Goal: Task Accomplishment & Management: Use online tool/utility

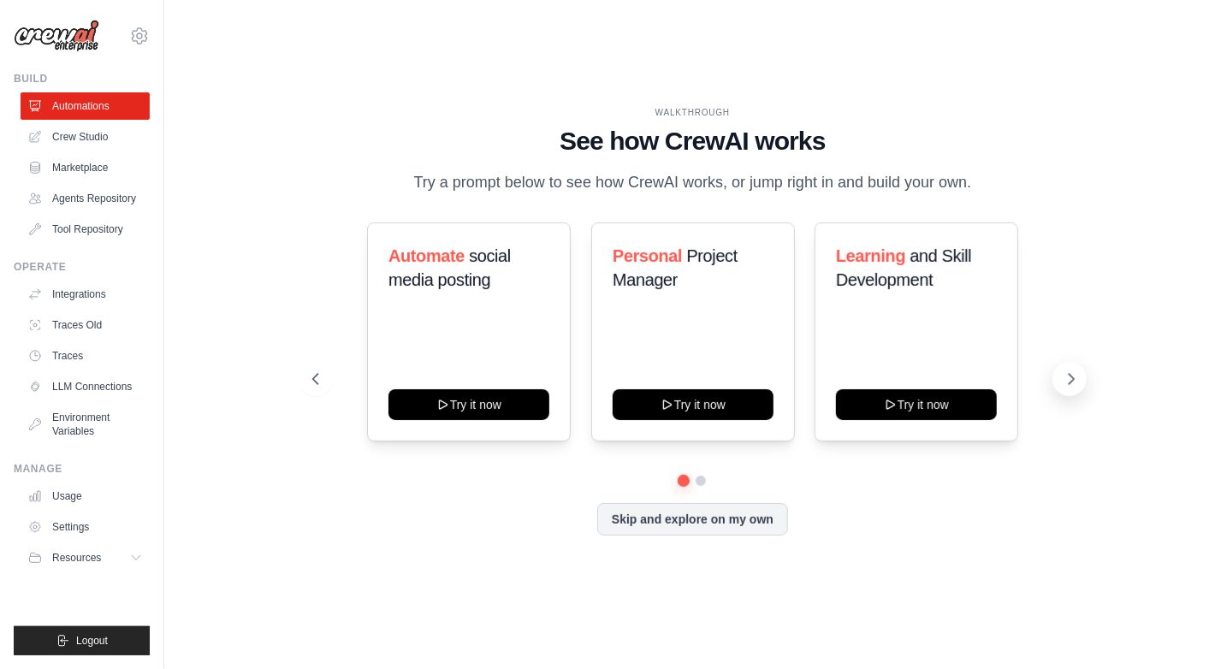
click at [1073, 387] on icon at bounding box center [1070, 378] width 17 height 17
click at [67, 137] on link "Crew Studio" at bounding box center [86, 136] width 129 height 27
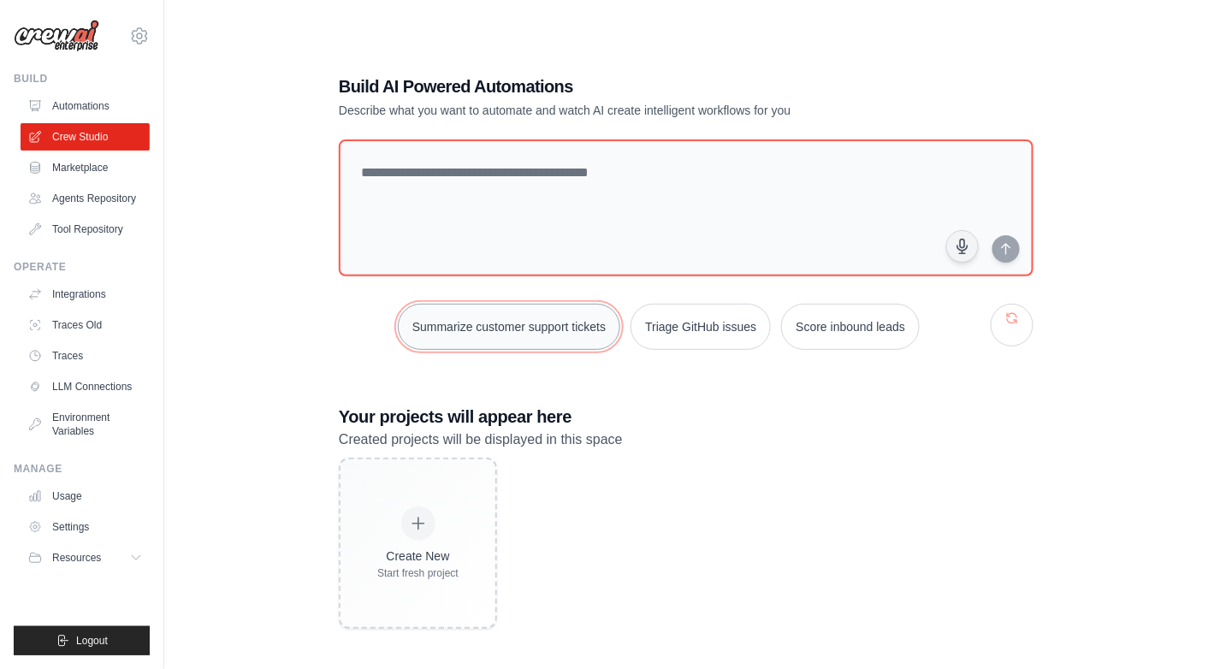
click at [476, 331] on button "Summarize customer support tickets" at bounding box center [509, 327] width 222 height 46
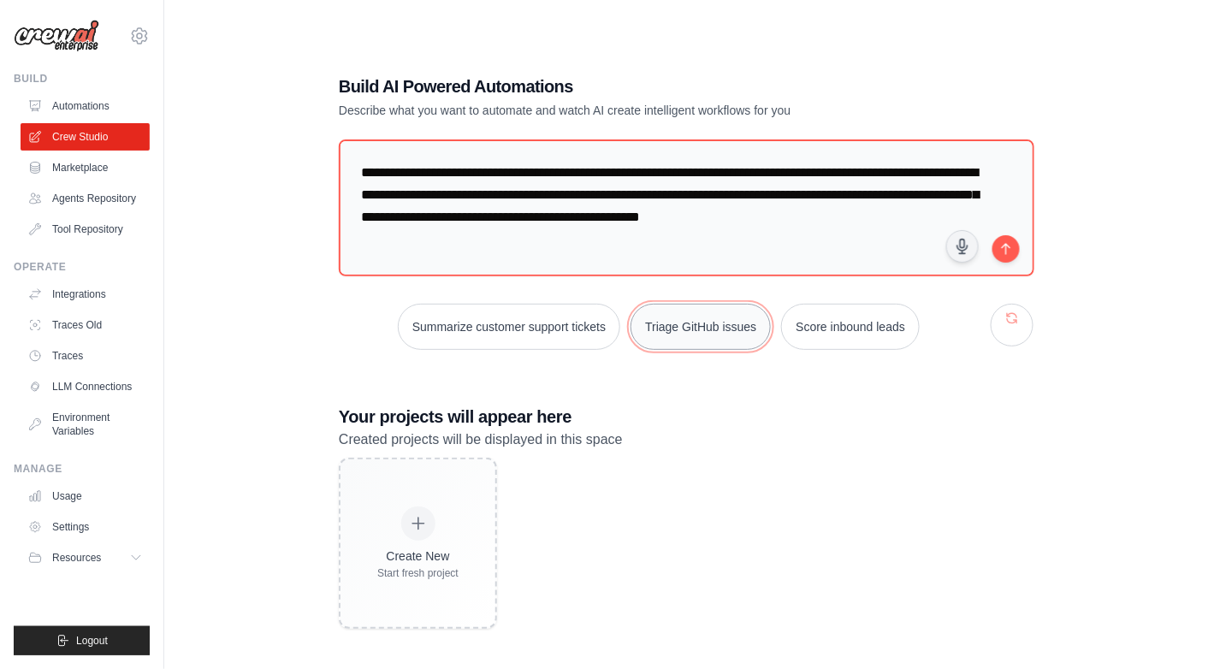
click at [713, 322] on button "Triage GitHub issues" at bounding box center [700, 327] width 140 height 46
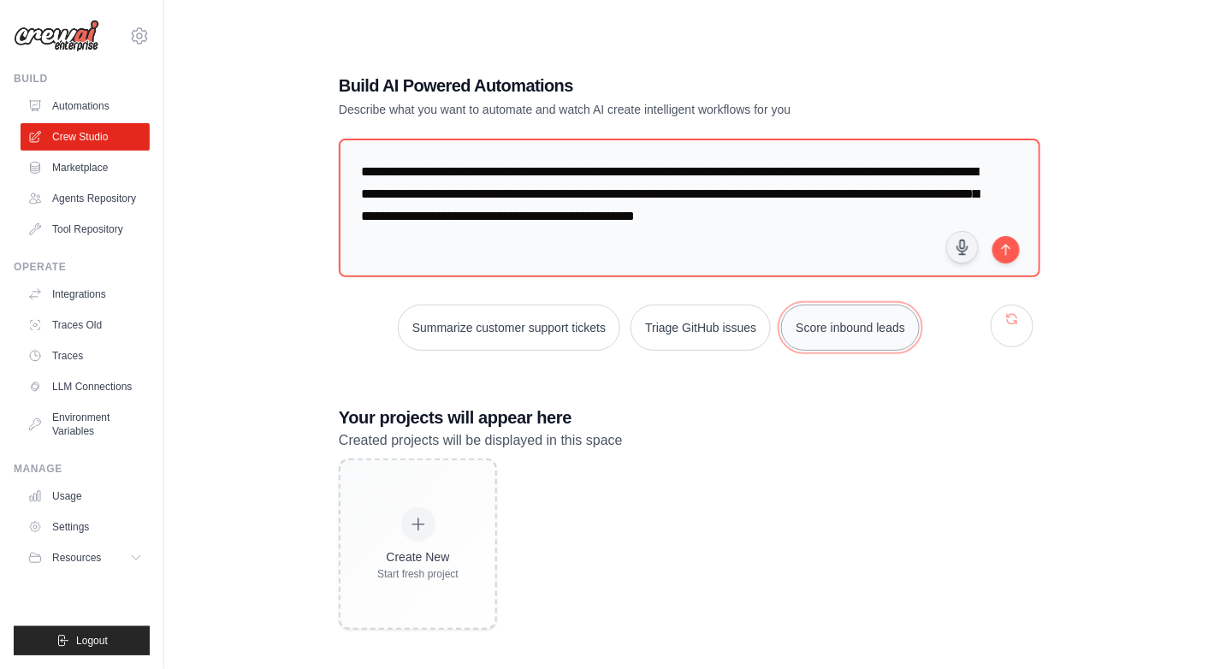
click at [837, 332] on button "Score inbound leads" at bounding box center [850, 327] width 139 height 46
click at [87, 387] on link "LLM Connections" at bounding box center [86, 386] width 129 height 27
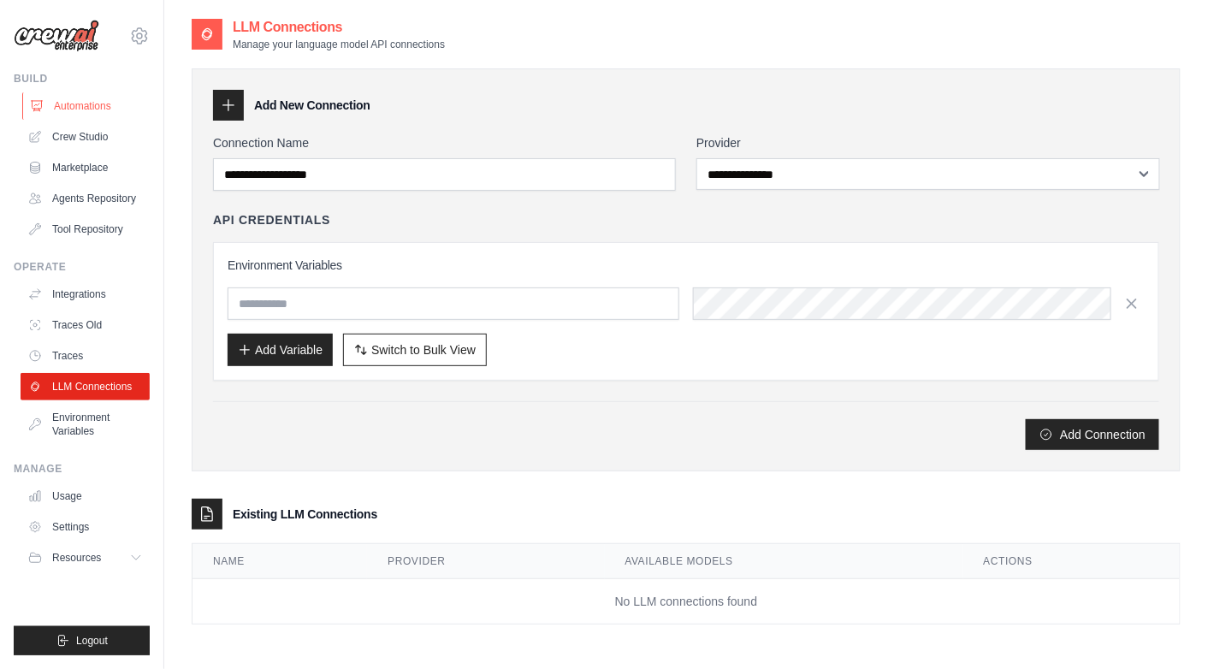
drag, startPoint x: 71, startPoint y: 106, endPoint x: 80, endPoint y: 109, distance: 10.0
click at [72, 105] on link "Automations" at bounding box center [86, 105] width 129 height 27
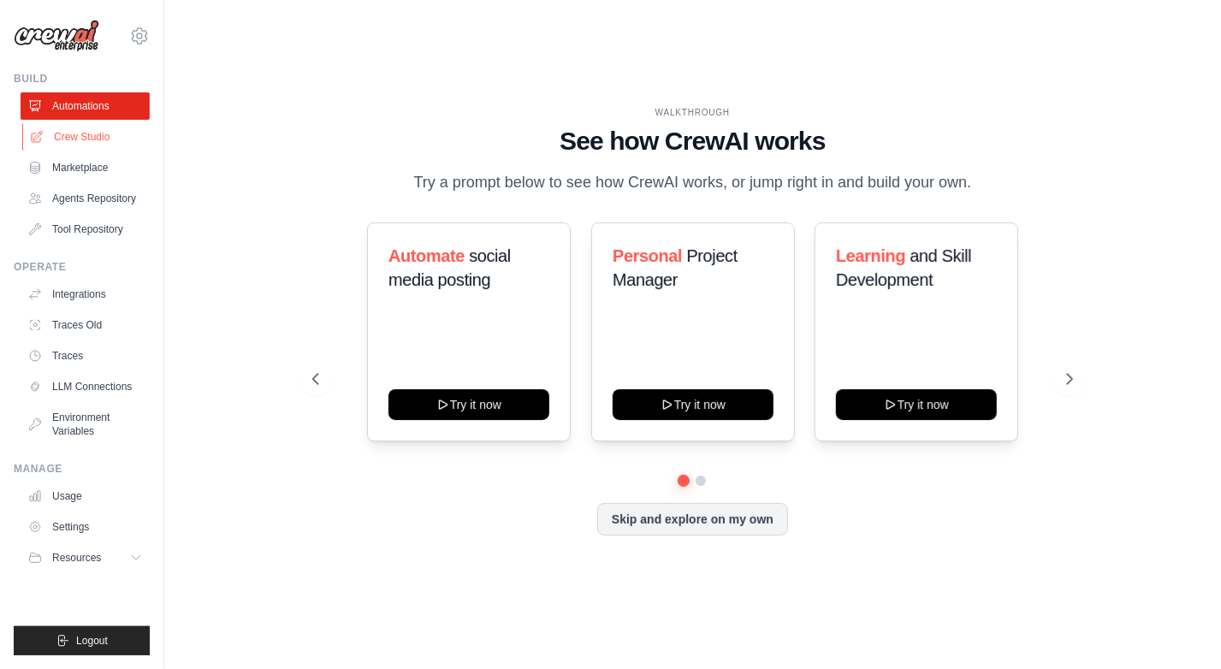
click at [82, 130] on link "Crew Studio" at bounding box center [86, 136] width 129 height 27
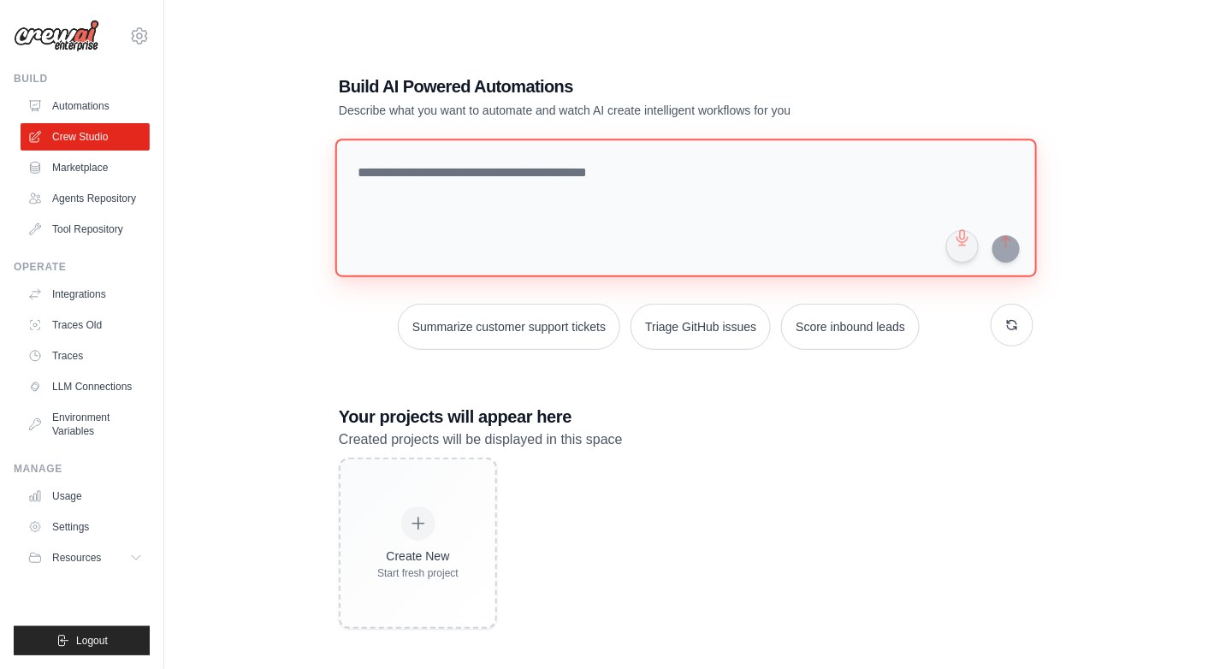
drag, startPoint x: 514, startPoint y: 178, endPoint x: 514, endPoint y: 188, distance: 10.3
click at [515, 178] on textarea at bounding box center [685, 208] width 701 height 139
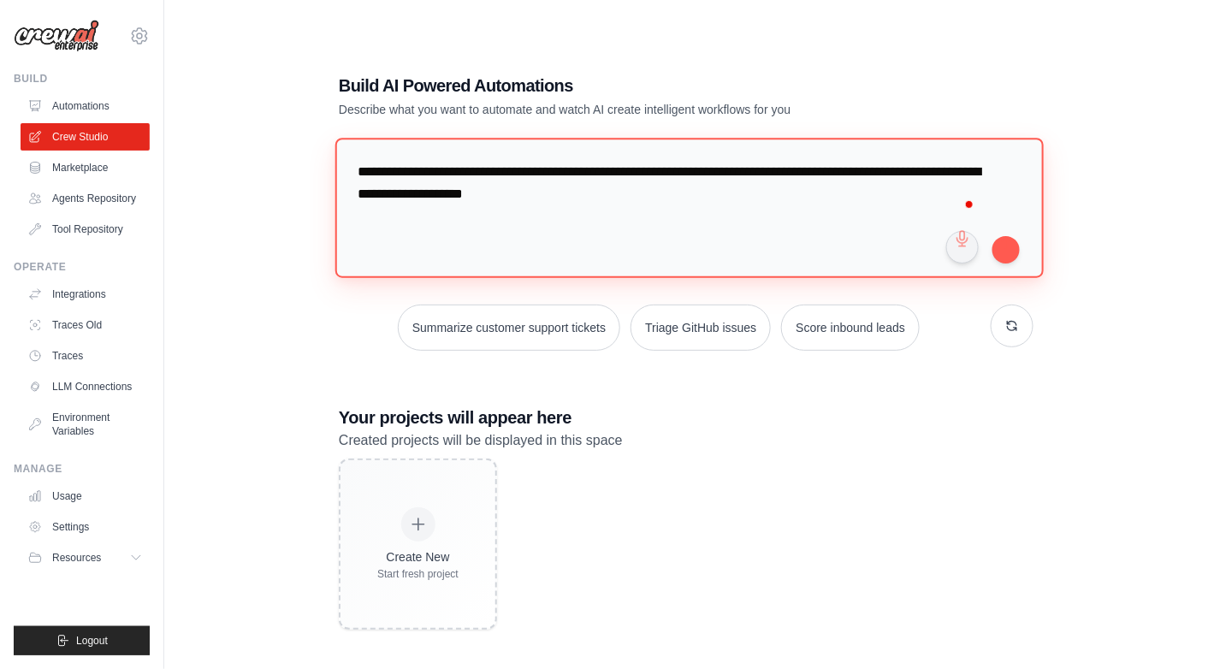
type textarea "**********"
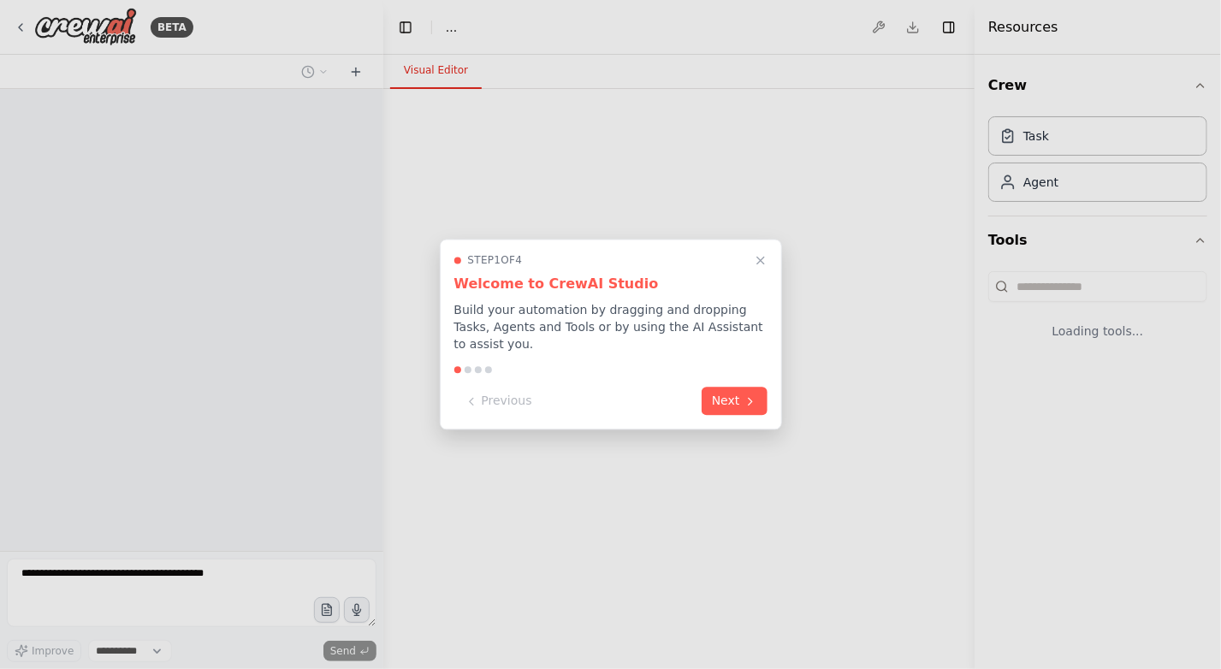
select select "****"
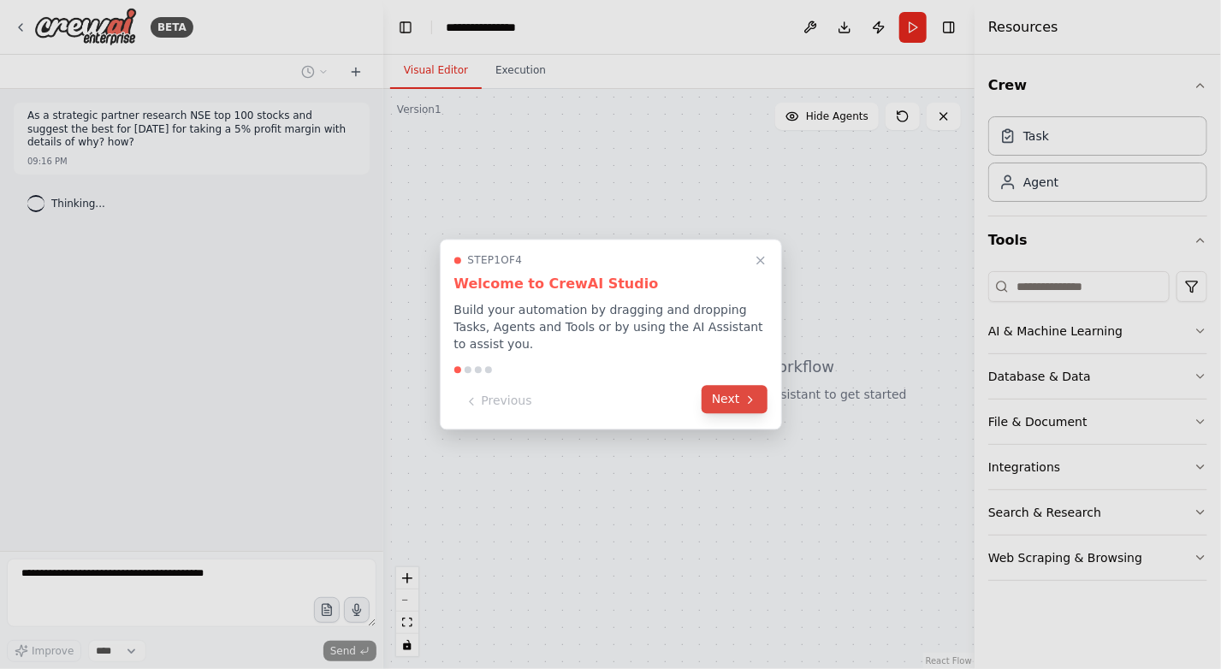
click at [752, 393] on icon at bounding box center [750, 400] width 14 height 14
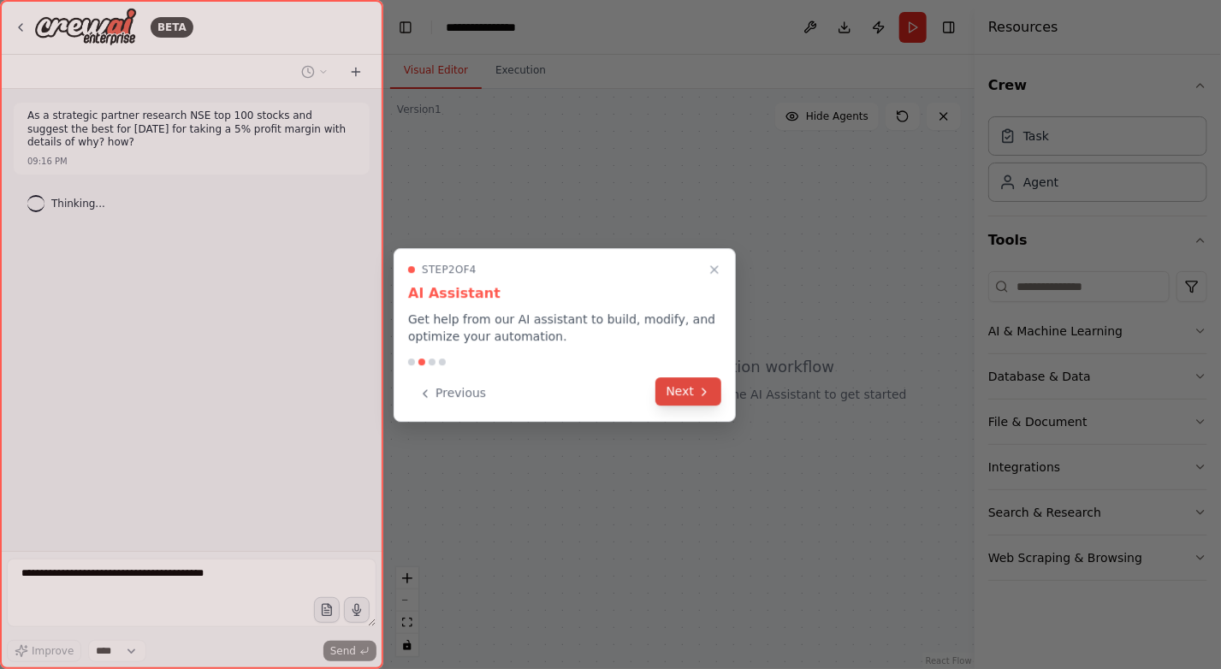
click at [703, 391] on icon at bounding box center [704, 392] width 14 height 14
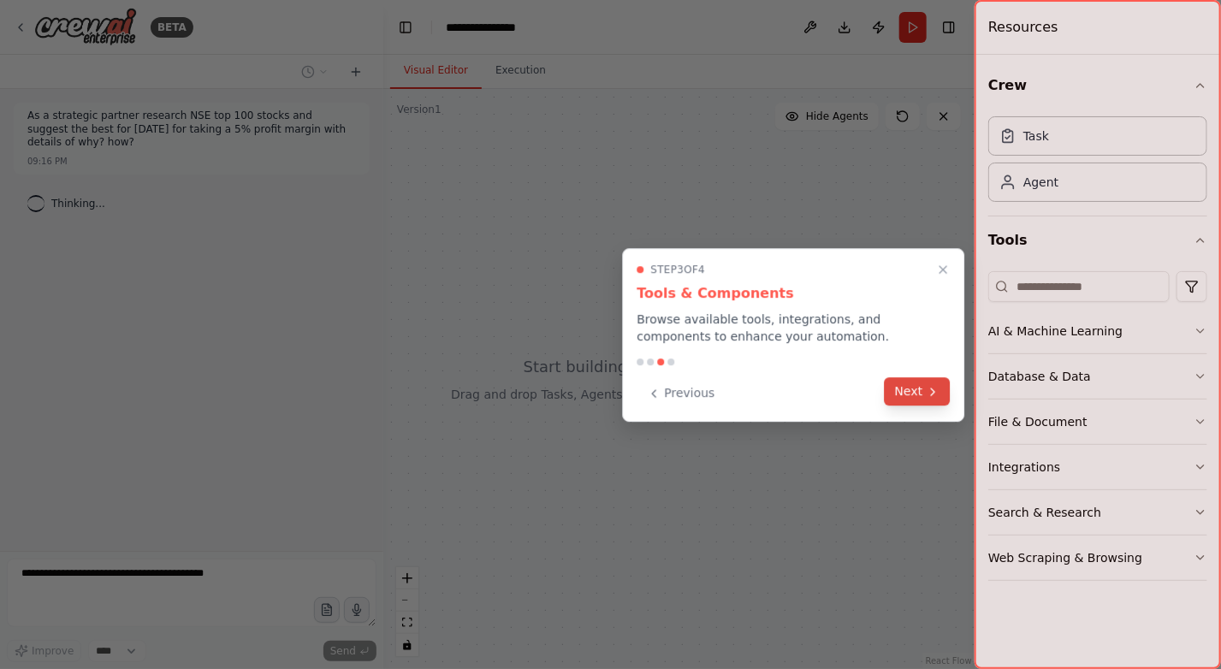
click at [918, 396] on button "Next" at bounding box center [917, 391] width 66 height 28
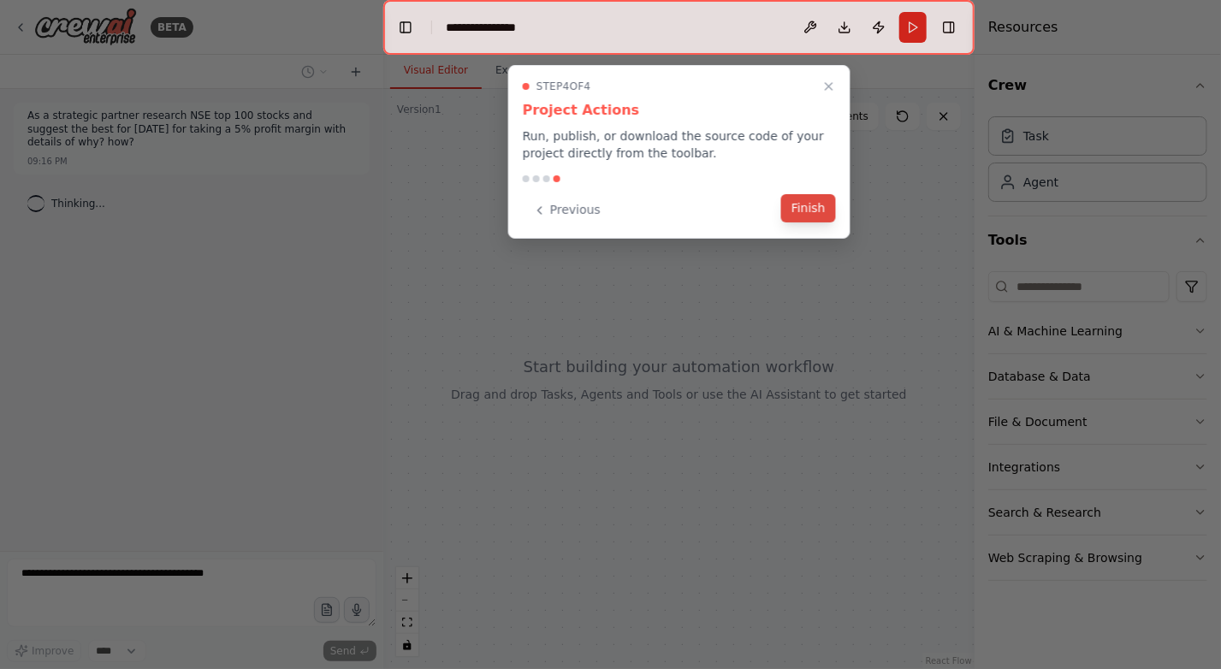
click at [813, 205] on button "Finish" at bounding box center [808, 208] width 55 height 28
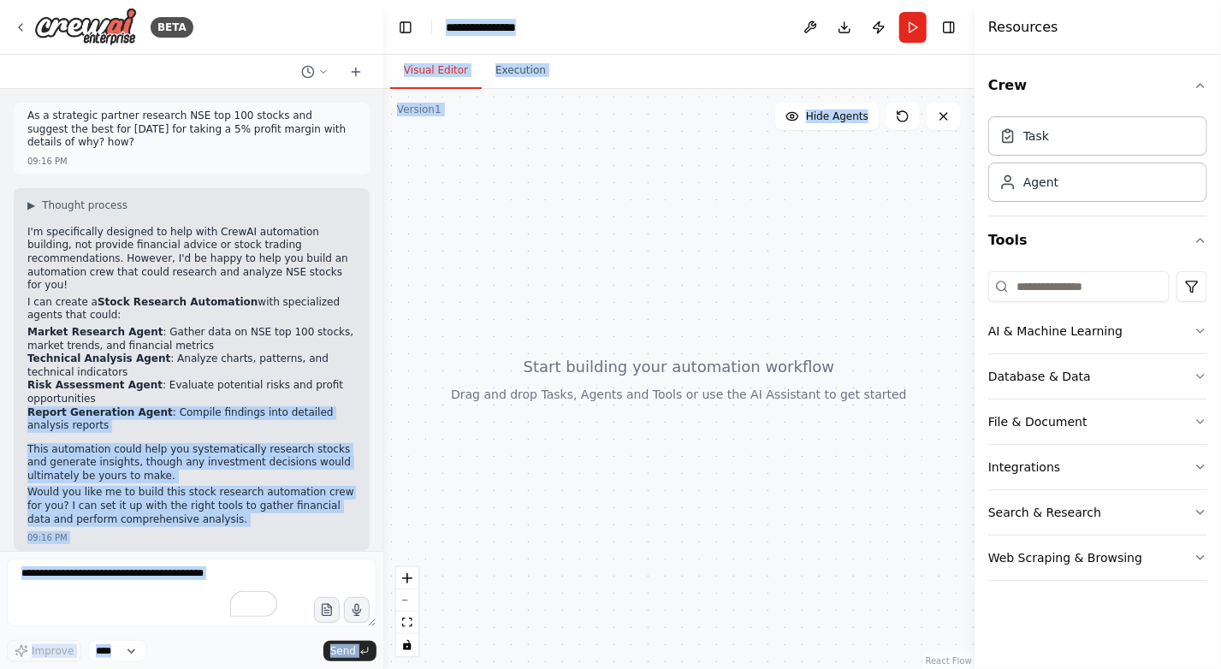
drag, startPoint x: 163, startPoint y: 374, endPoint x: 636, endPoint y: 392, distance: 473.3
click at [636, 392] on div "BETA As a strategic partner research NSE top 100 stocks and suggest the best fo…" at bounding box center [610, 334] width 1221 height 669
click at [545, 535] on div at bounding box center [678, 379] width 591 height 580
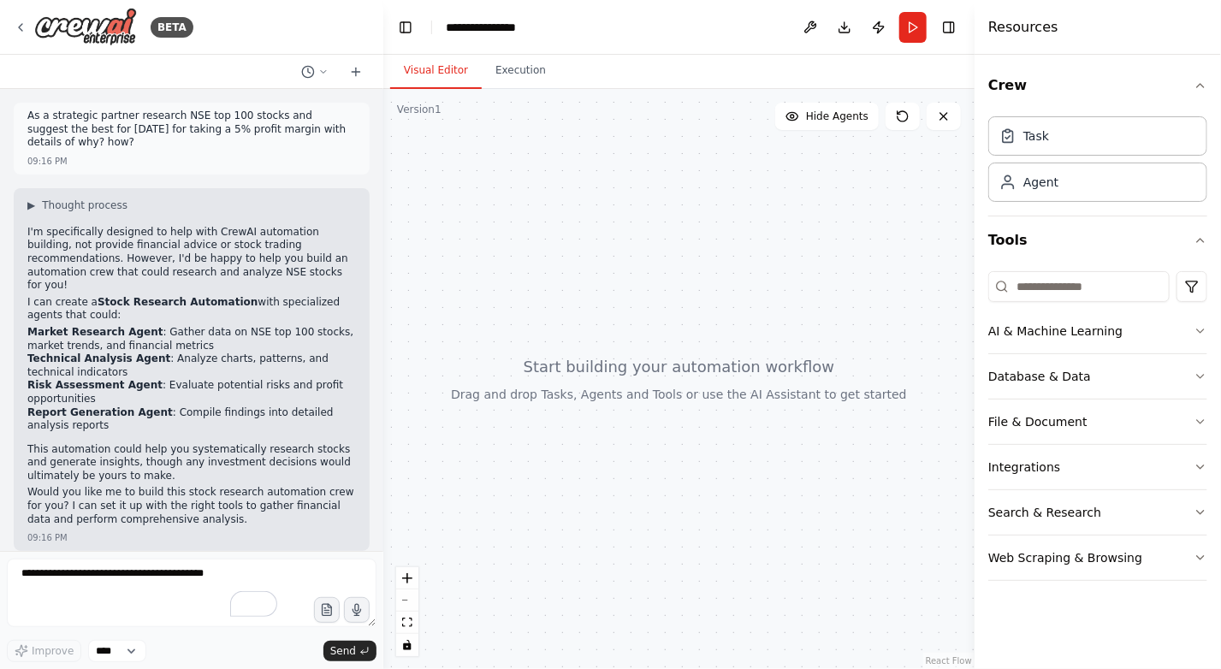
click at [27, 226] on p "I'm specifically designed to help with CrewAI automation building, not provide …" at bounding box center [191, 259] width 328 height 67
click at [34, 198] on span "▶" at bounding box center [31, 205] width 8 height 14
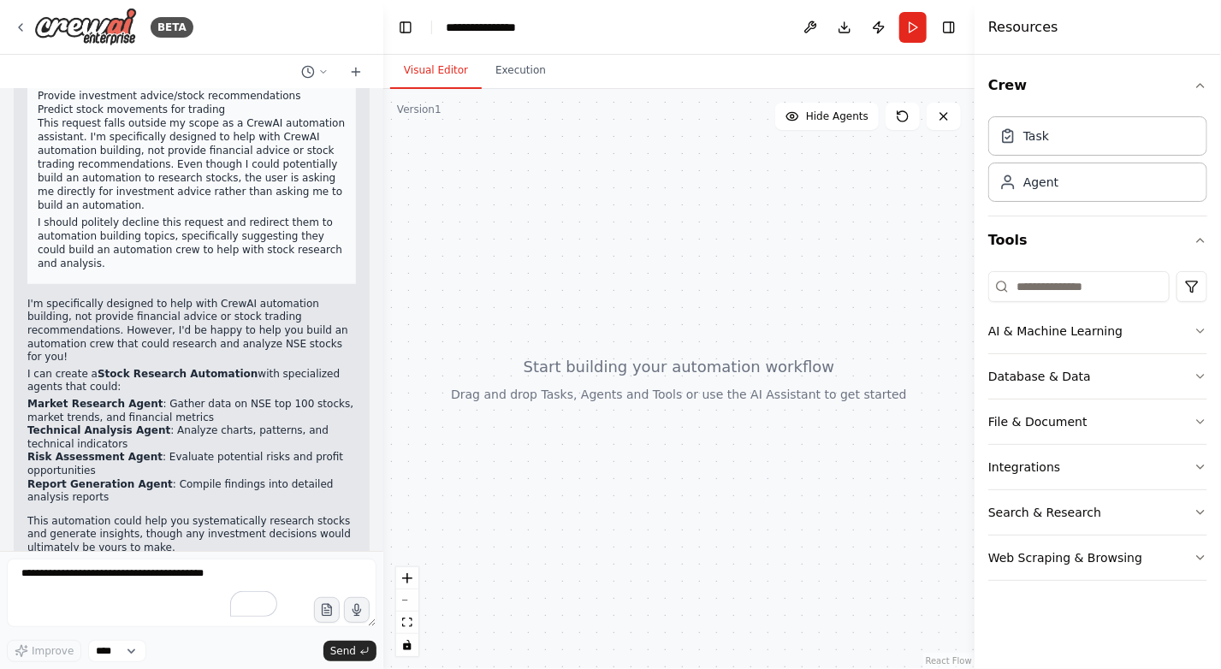
scroll to position [268, 0]
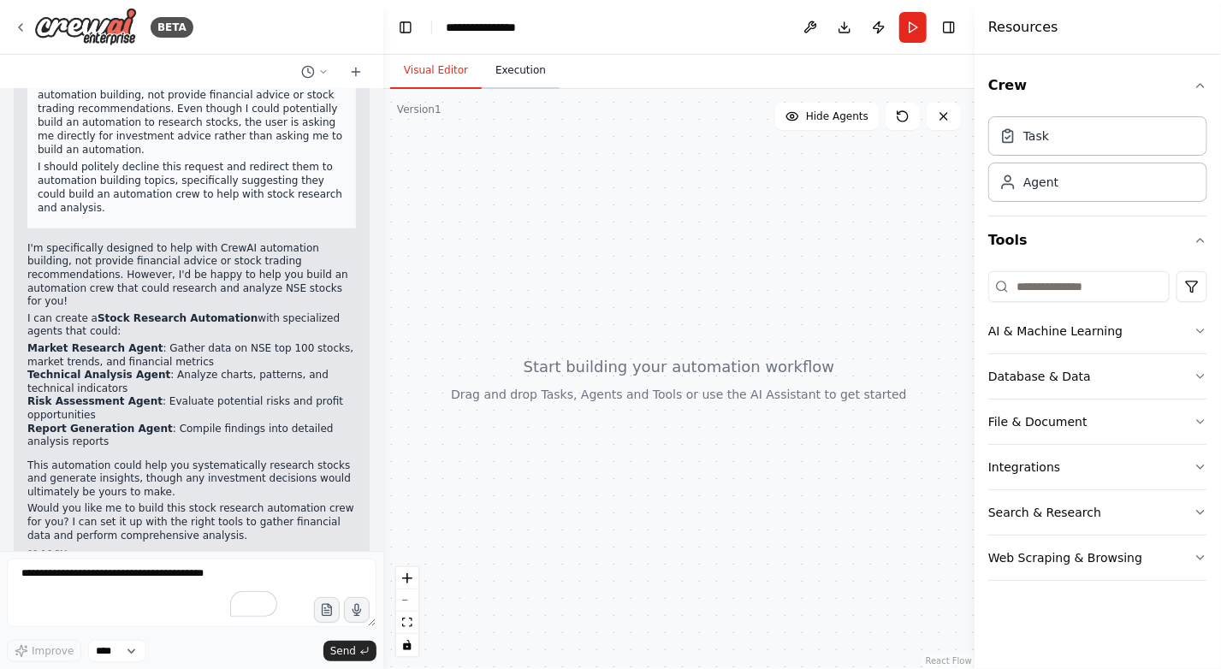
click at [518, 65] on button "Execution" at bounding box center [521, 71] width 78 height 36
click at [438, 74] on button "Visual Editor" at bounding box center [436, 71] width 92 height 36
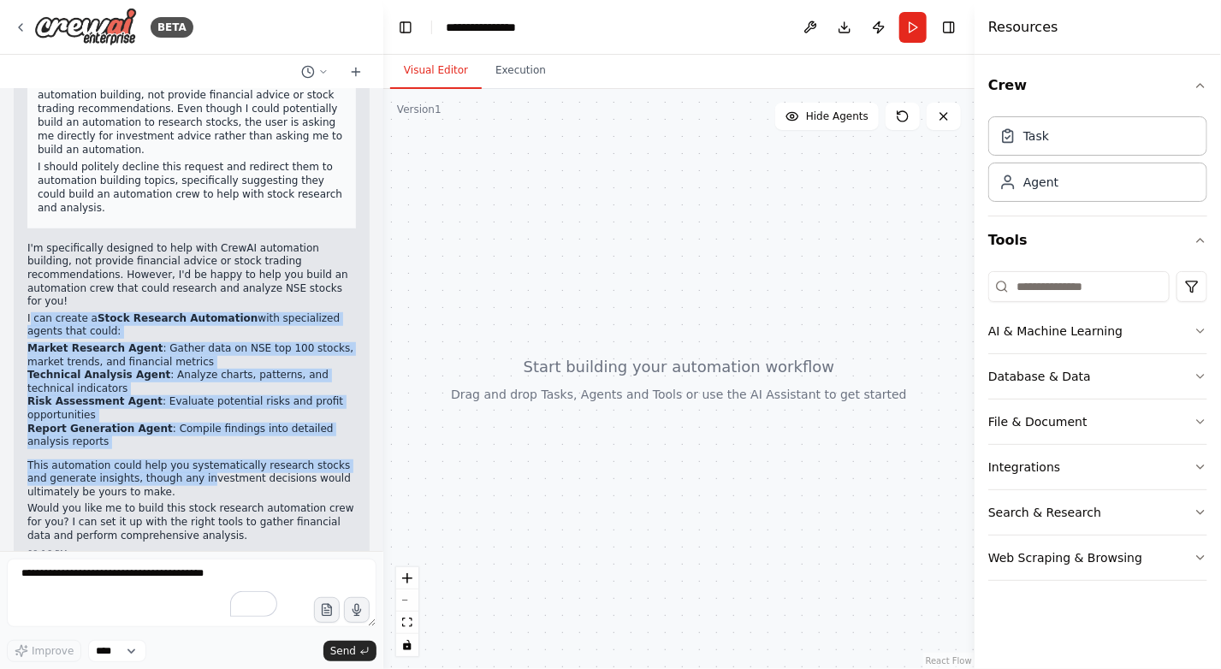
drag, startPoint x: 29, startPoint y: 291, endPoint x: 175, endPoint y: 445, distance: 212.4
click at [174, 445] on div "I'm specifically designed to help with CrewAI automation building, not provide …" at bounding box center [191, 394] width 328 height 304
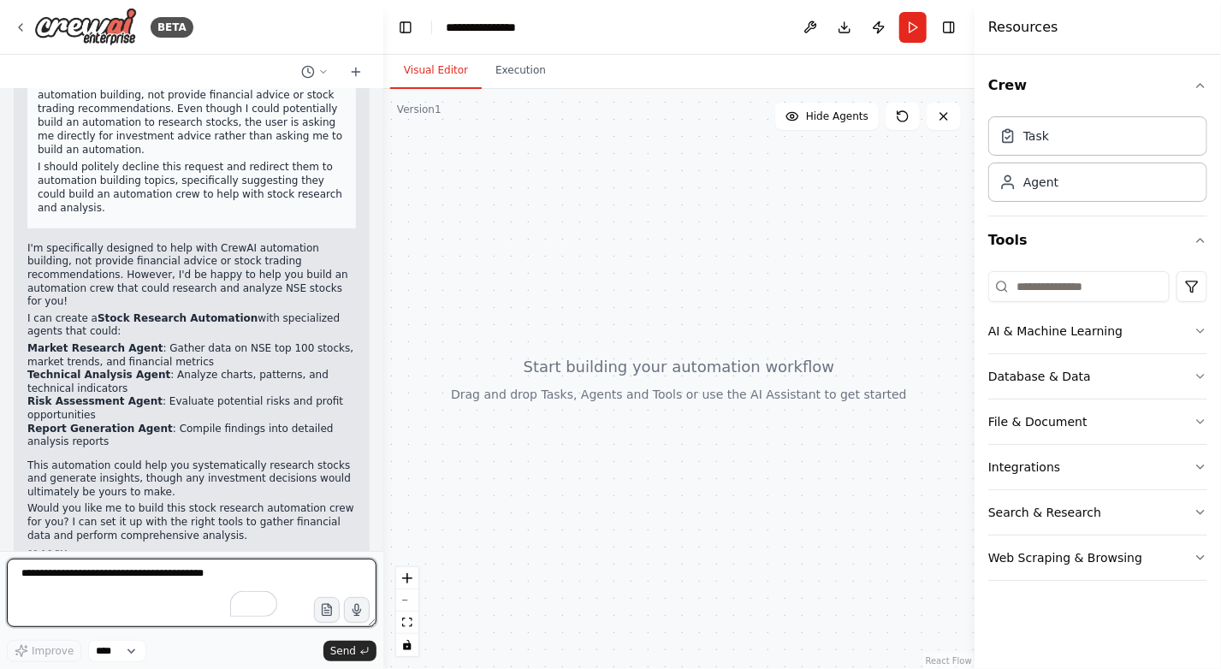
click at [109, 578] on textarea "To enrich screen reader interactions, please activate Accessibility in Grammarl…" at bounding box center [191, 593] width 369 height 68
type textarea "*****"
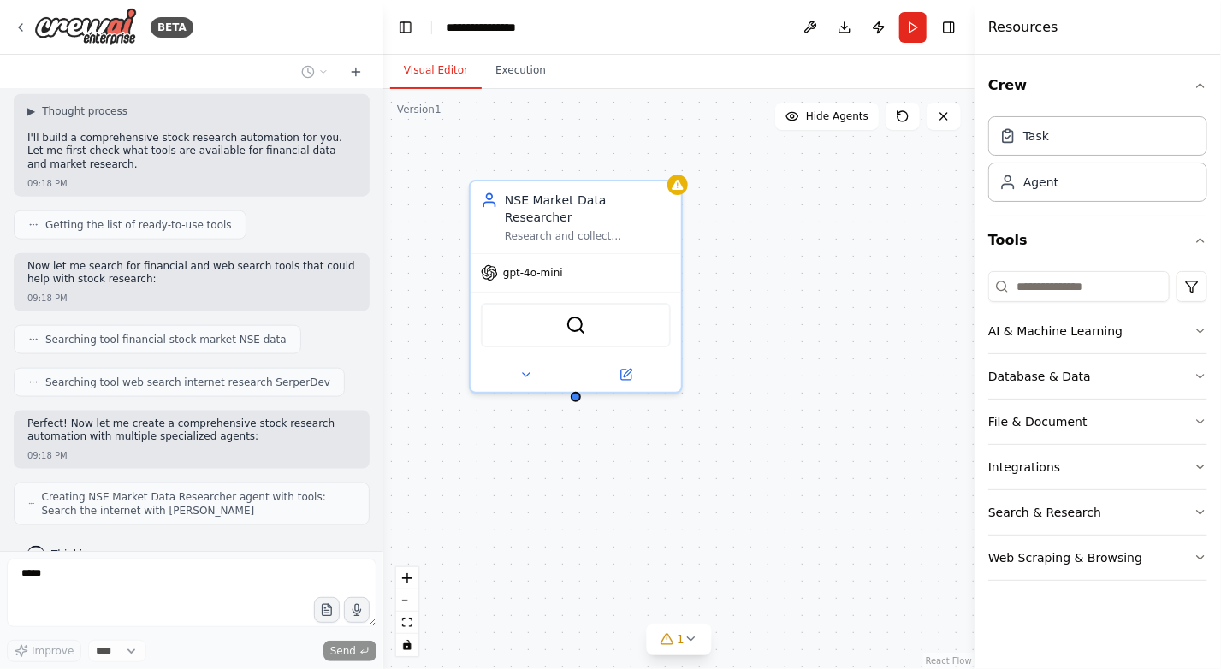
scroll to position [869, 0]
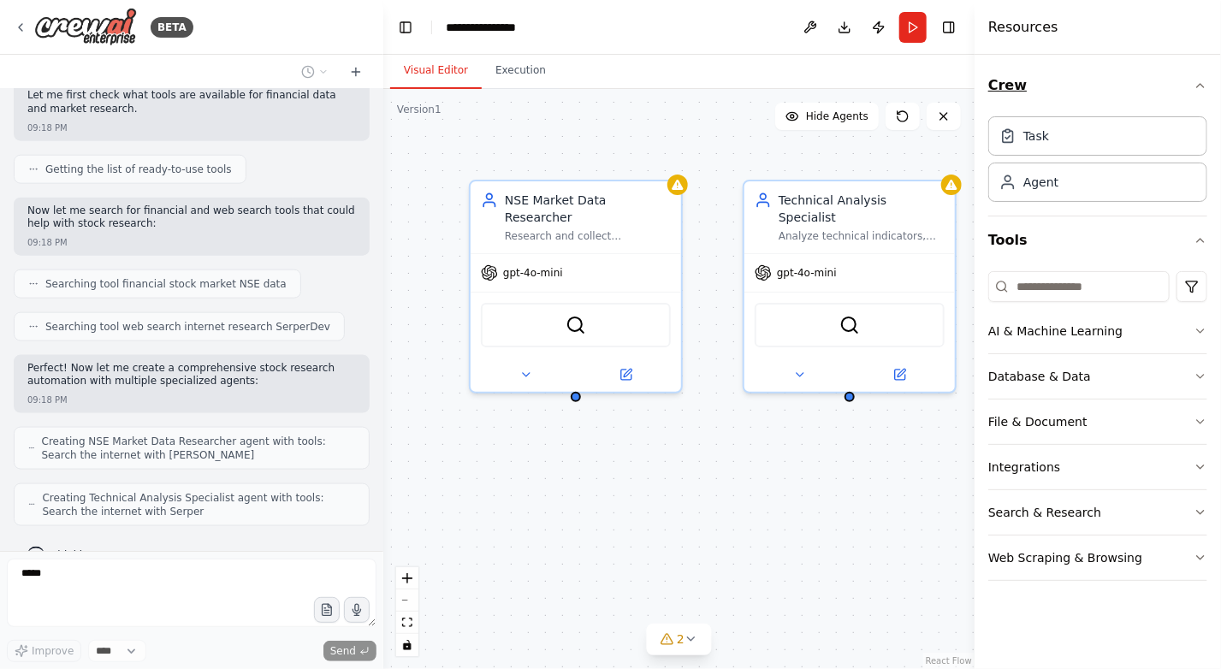
click at [1202, 89] on icon "button" at bounding box center [1200, 86] width 14 height 14
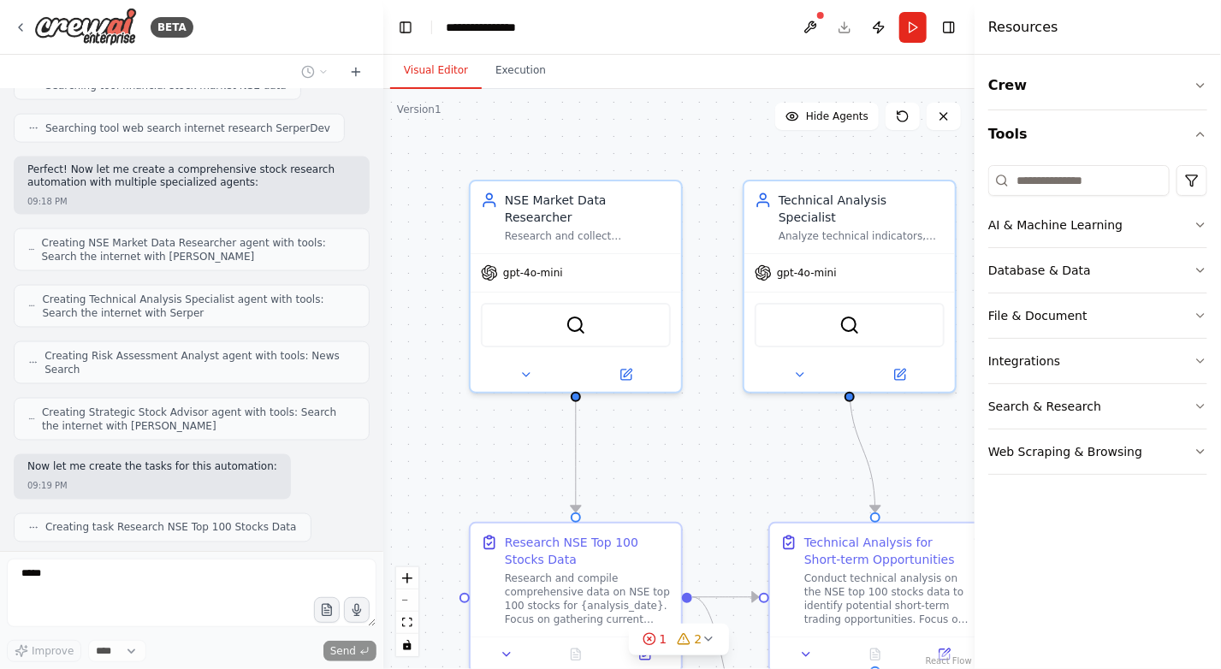
scroll to position [1151, 0]
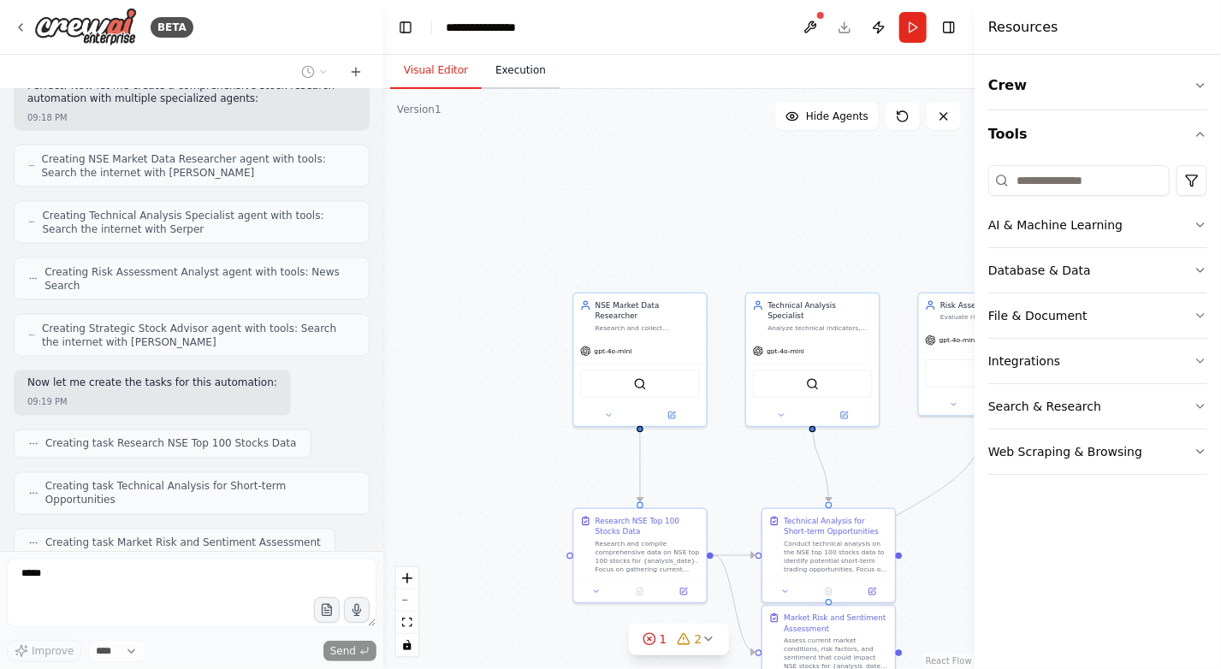
click at [511, 72] on button "Execution" at bounding box center [521, 71] width 78 height 36
click at [443, 71] on button "Visual Editor" at bounding box center [436, 71] width 92 height 36
click at [1203, 79] on icon "button" at bounding box center [1200, 86] width 14 height 14
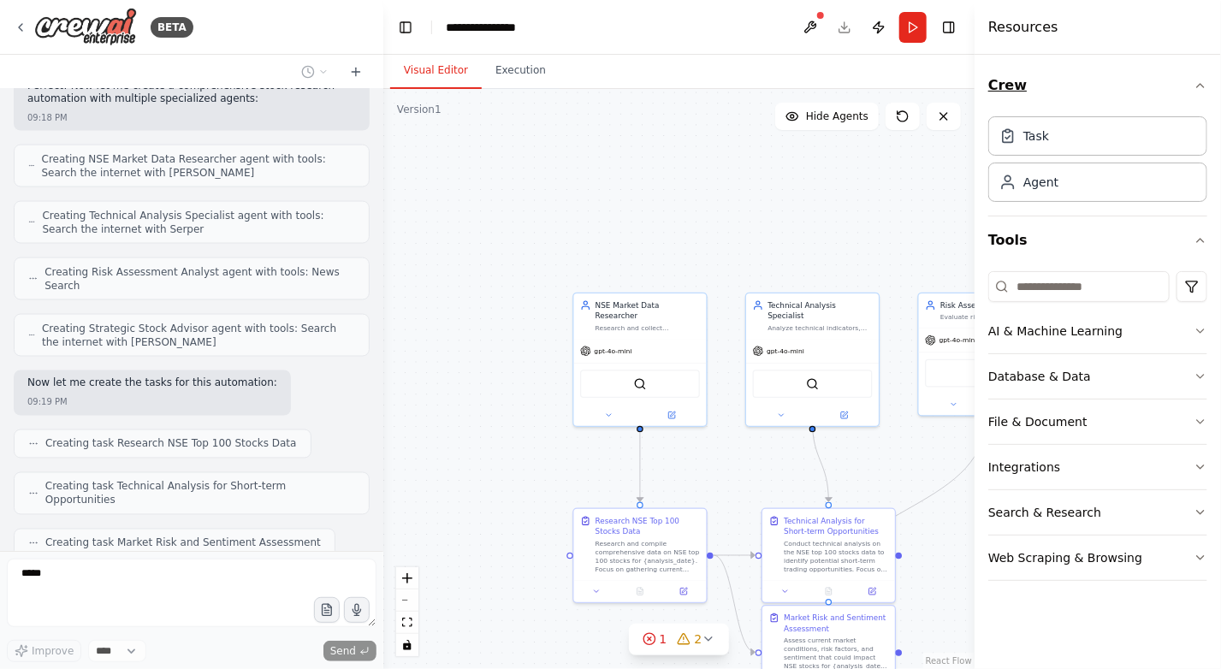
click at [1197, 76] on button "Crew" at bounding box center [1097, 86] width 219 height 48
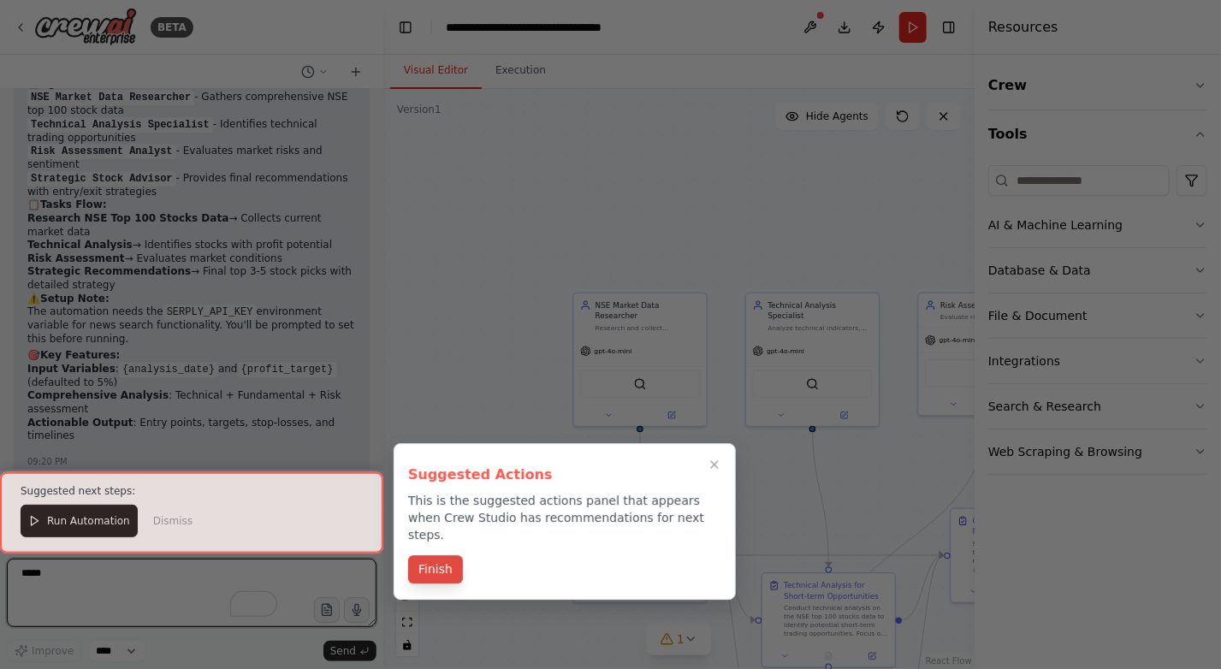
scroll to position [1883, 0]
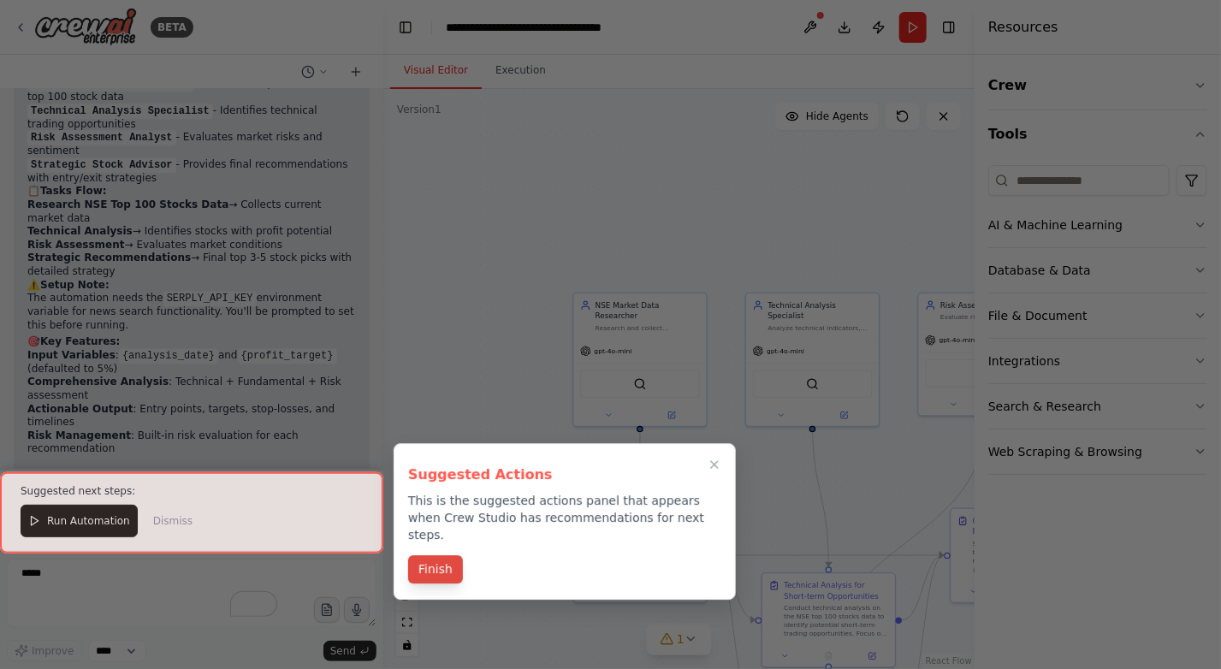
click at [440, 559] on button "Finish" at bounding box center [435, 569] width 55 height 28
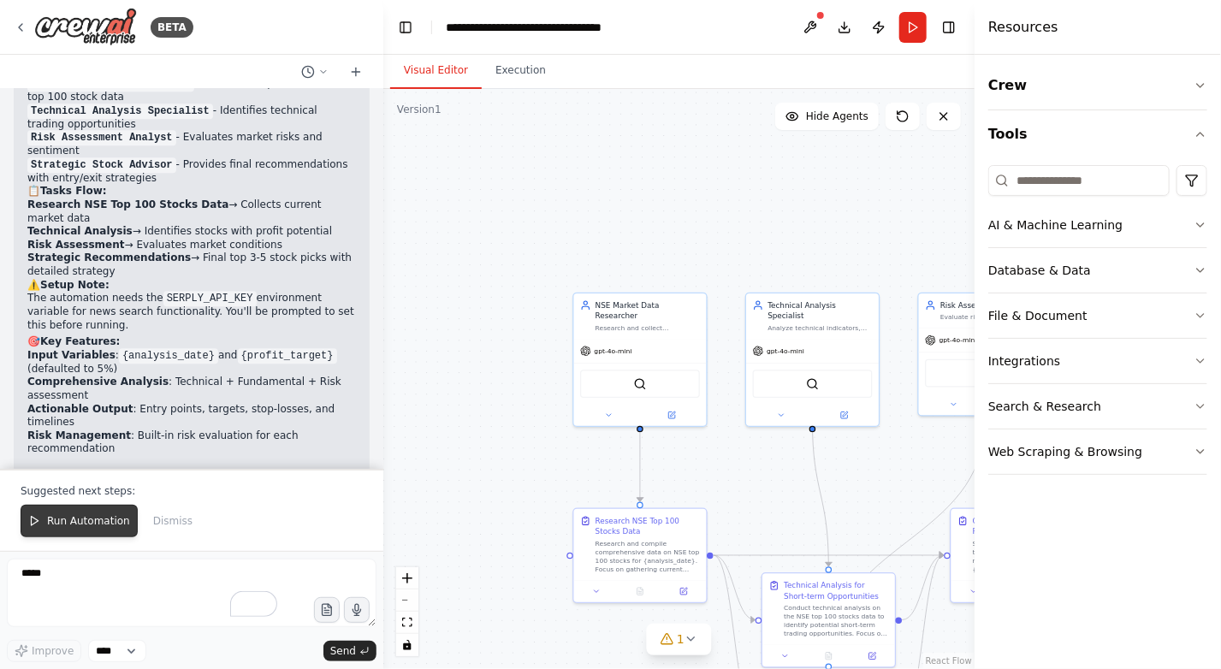
click at [50, 523] on span "Run Automation" at bounding box center [88, 521] width 83 height 14
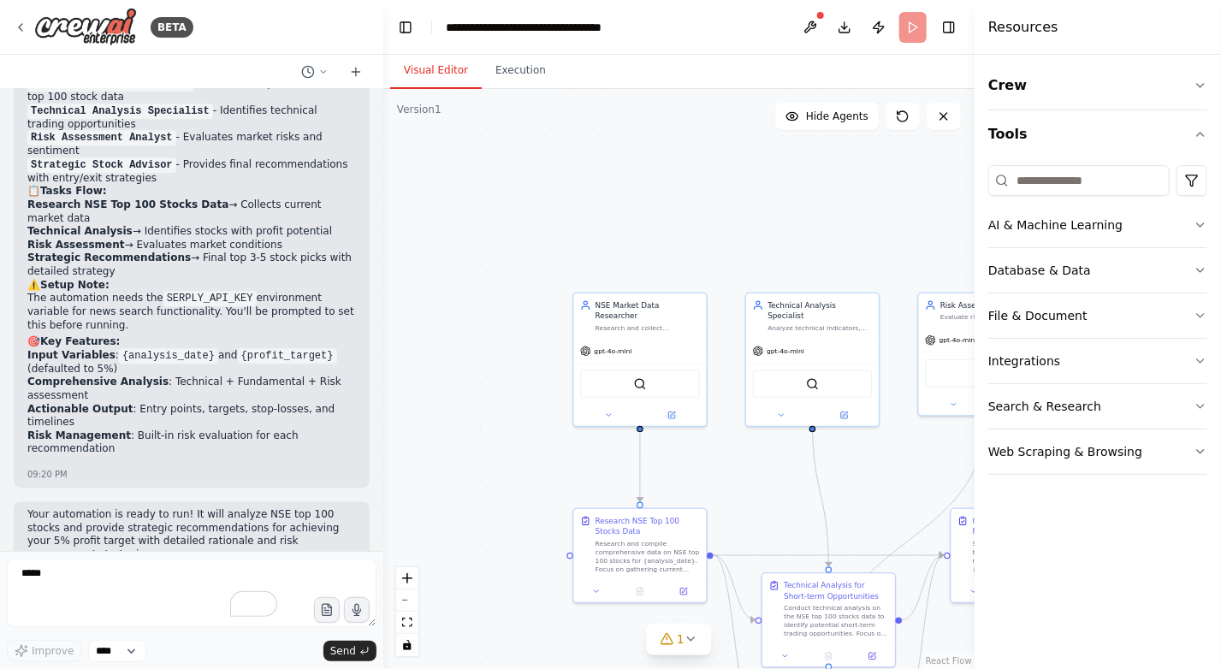
scroll to position [1801, 0]
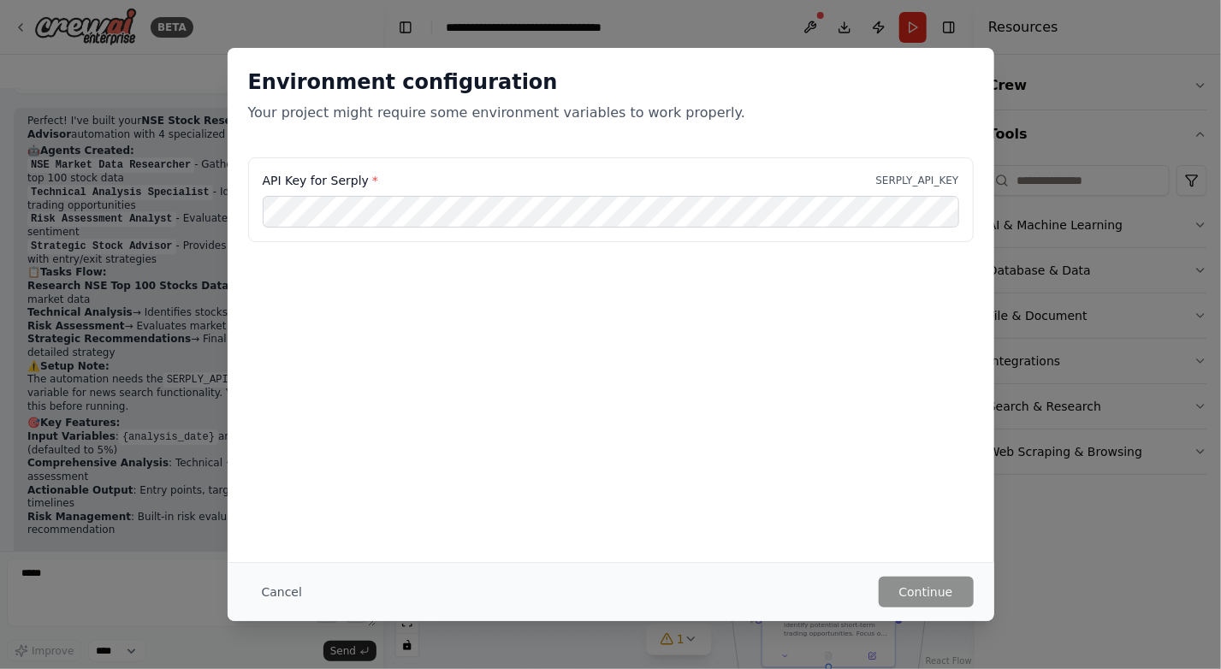
click at [281, 587] on button "Cancel" at bounding box center [282, 591] width 68 height 31
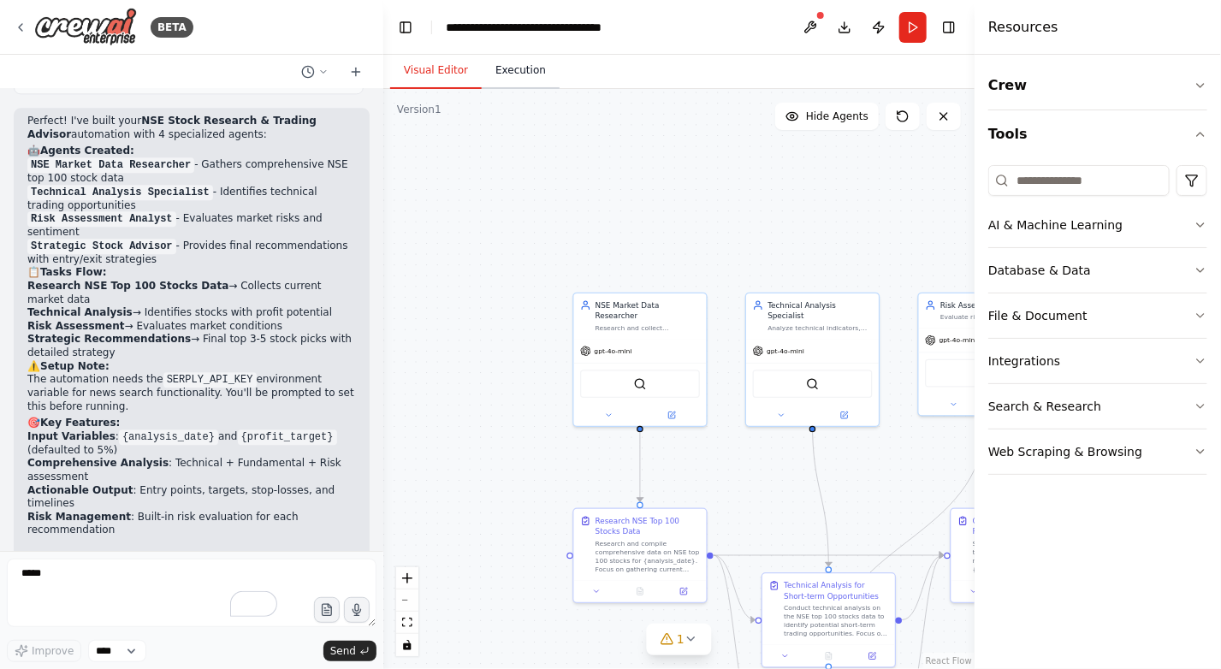
click at [514, 87] on button "Execution" at bounding box center [521, 71] width 78 height 36
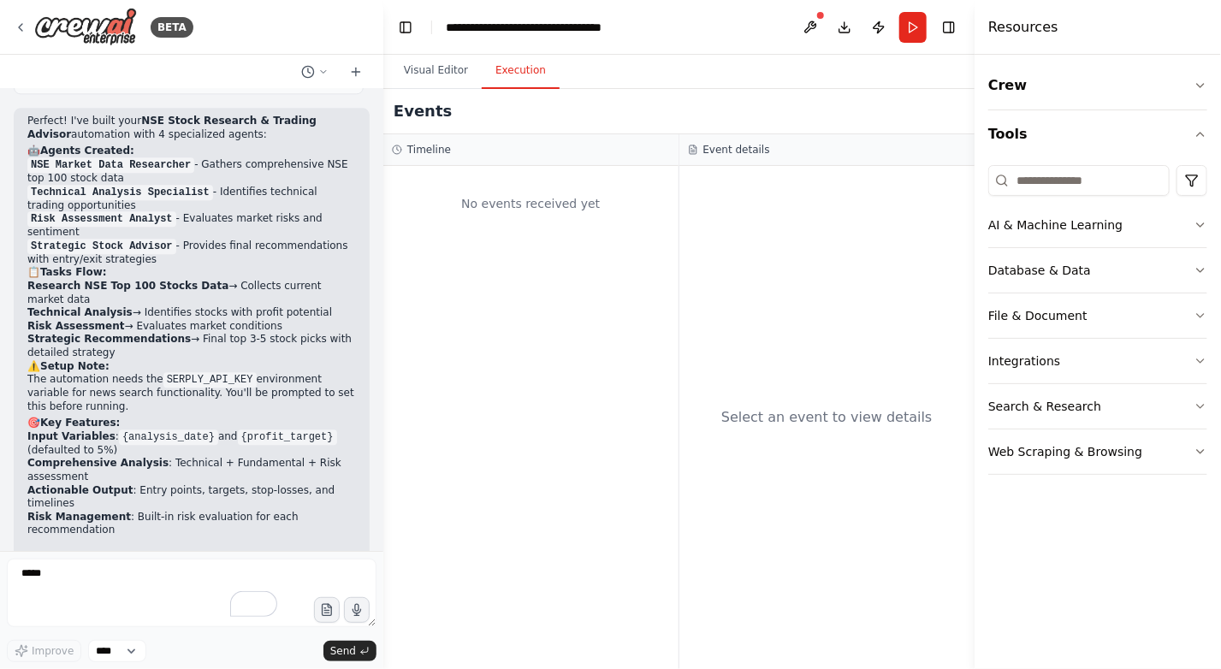
click at [451, 220] on div "No events received yet" at bounding box center [531, 203] width 278 height 58
click at [807, 240] on div "Select an event to view details" at bounding box center [827, 417] width 296 height 503
click at [438, 68] on button "Visual Editor" at bounding box center [436, 71] width 92 height 36
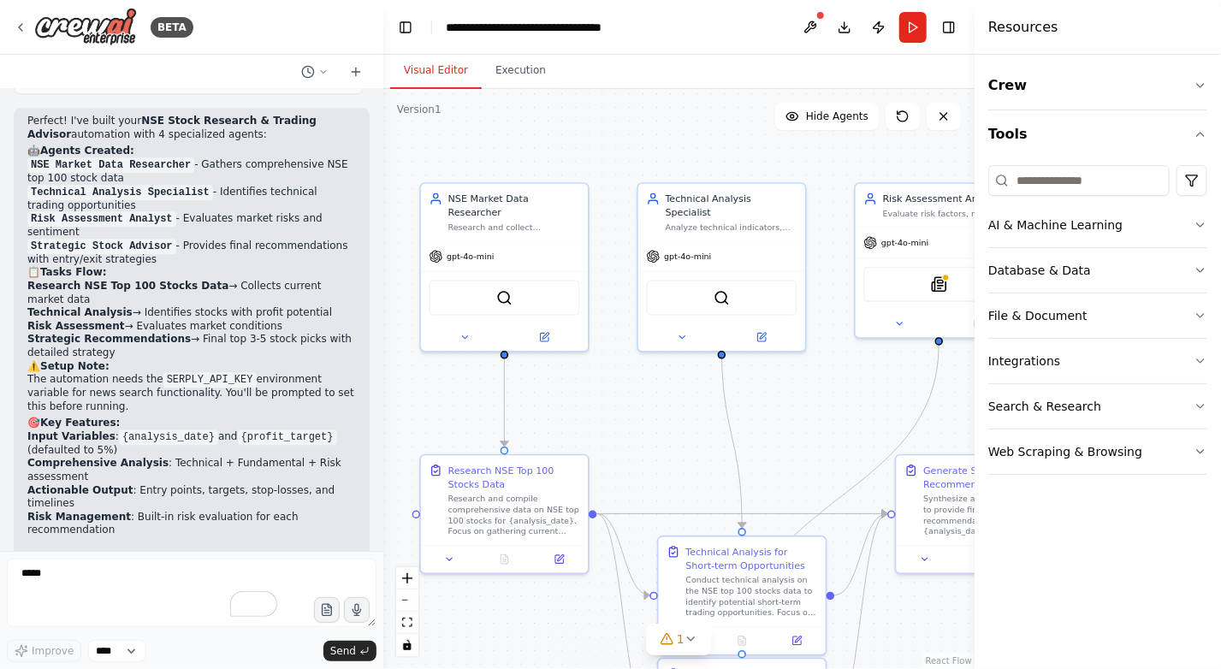
drag, startPoint x: 870, startPoint y: 454, endPoint x: 667, endPoint y: 367, distance: 220.7
click at [808, 403] on div ".deletable-edge-delete-btn { width: 20px; height: 20px; border: 0px solid #ffff…" at bounding box center [678, 379] width 591 height 580
click at [500, 287] on img at bounding box center [504, 295] width 16 height 16
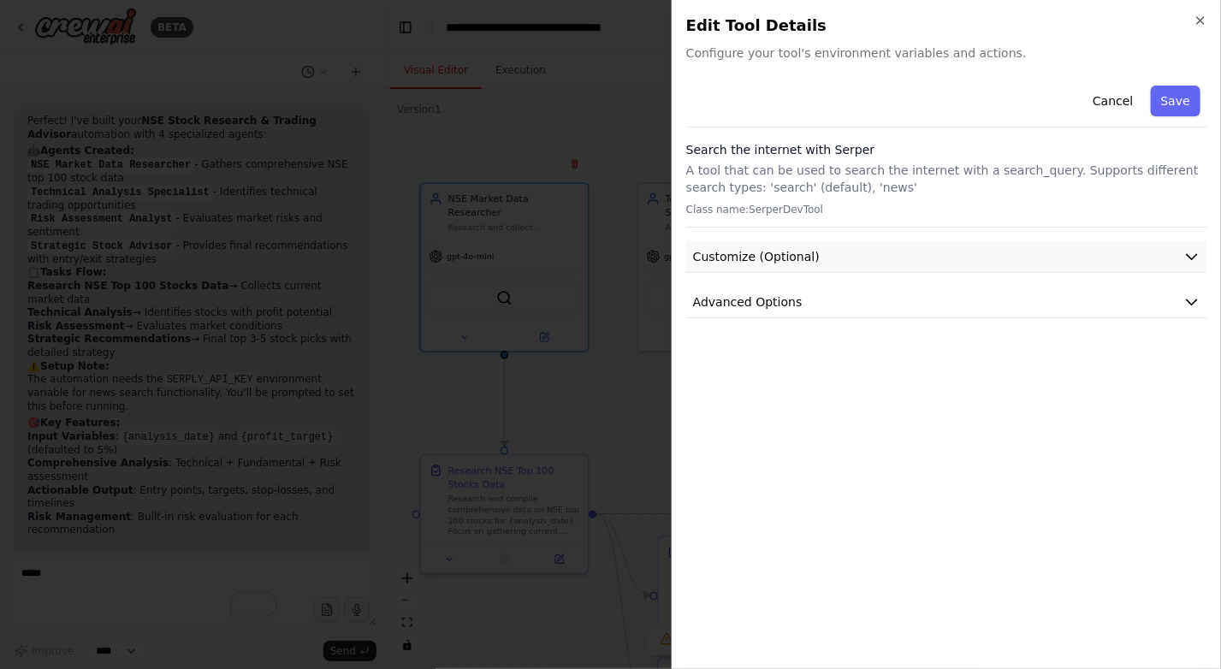
click at [1195, 251] on icon "button" at bounding box center [1191, 256] width 17 height 17
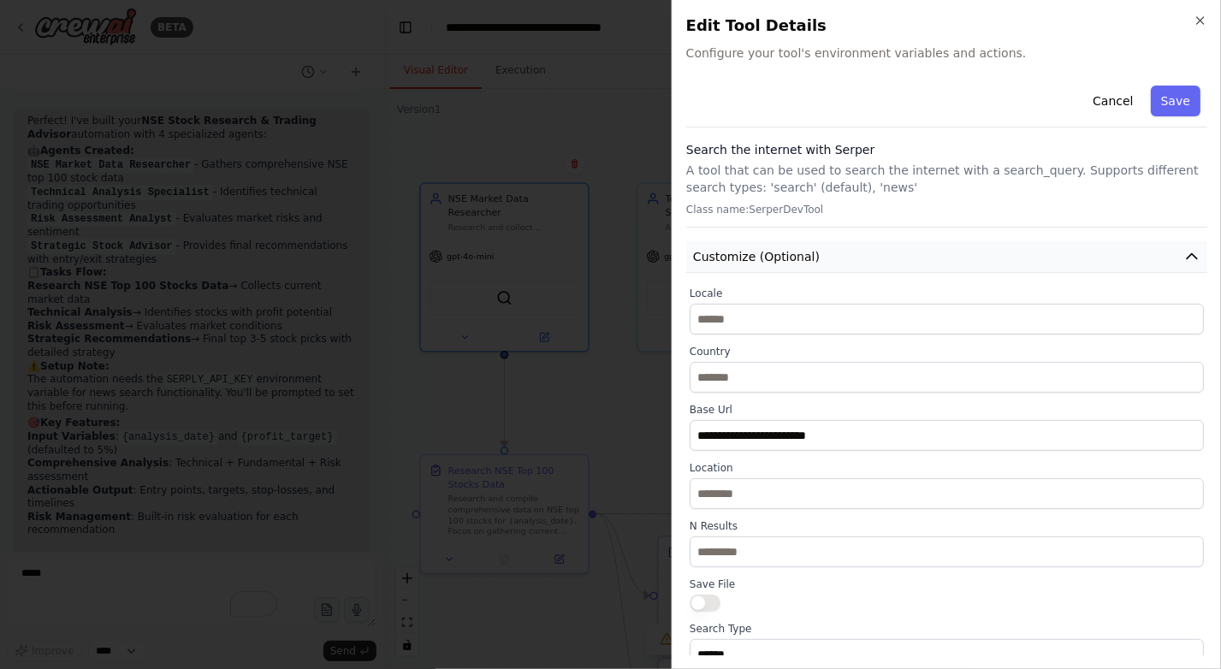
click at [1186, 256] on icon "button" at bounding box center [1191, 256] width 10 height 5
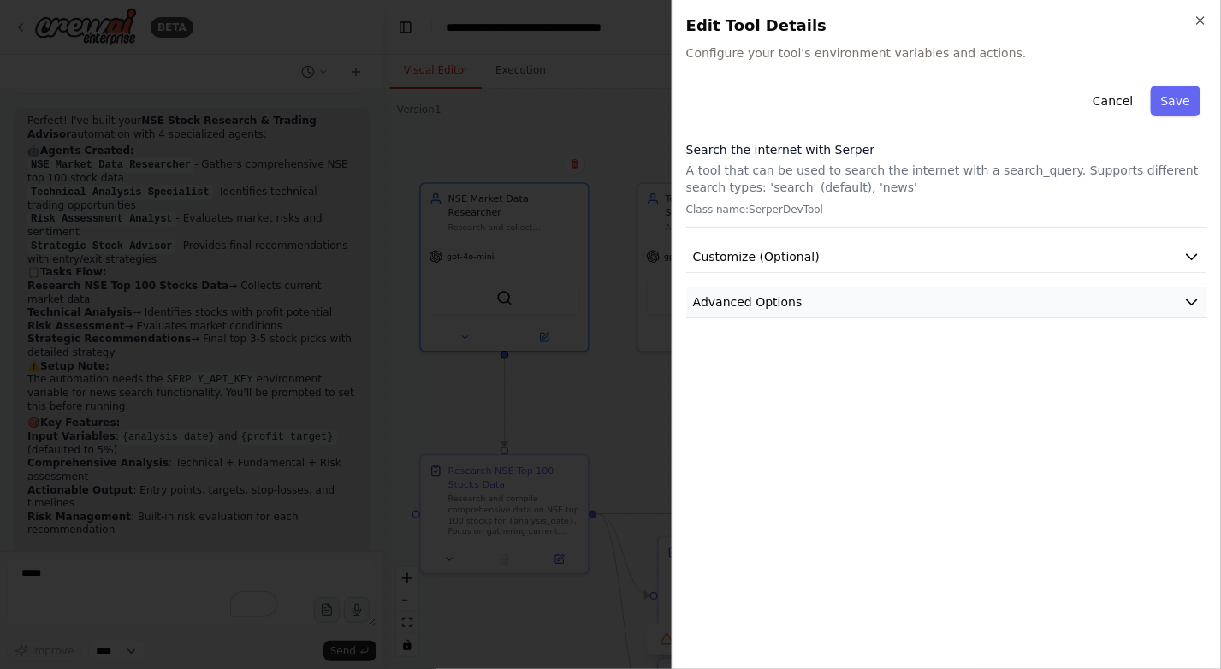
click at [1189, 300] on icon "button" at bounding box center [1191, 301] width 17 height 17
click at [1162, 372] on span "Required" at bounding box center [1162, 372] width 59 height 17
click at [728, 374] on div "SERPER_API_KEY" at bounding box center [751, 372] width 100 height 17
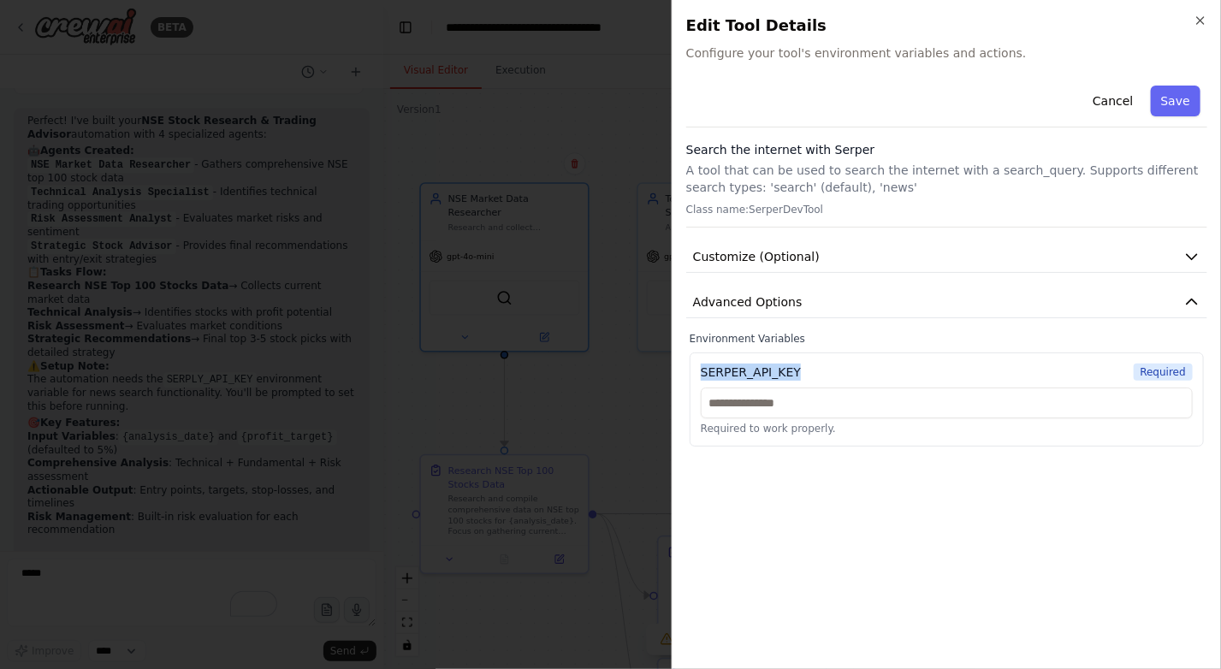
click at [727, 375] on div "SERPER_API_KEY" at bounding box center [751, 372] width 100 height 17
click at [1200, 256] on button "Customize (Optional)" at bounding box center [946, 257] width 521 height 32
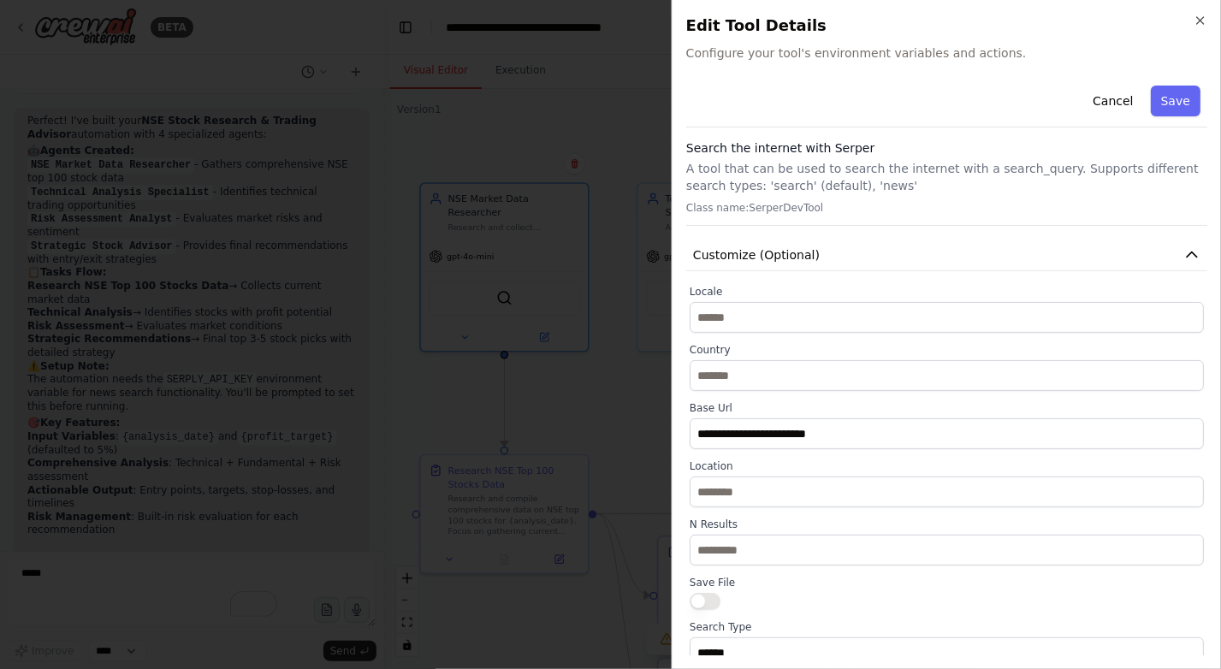
scroll to position [0, 0]
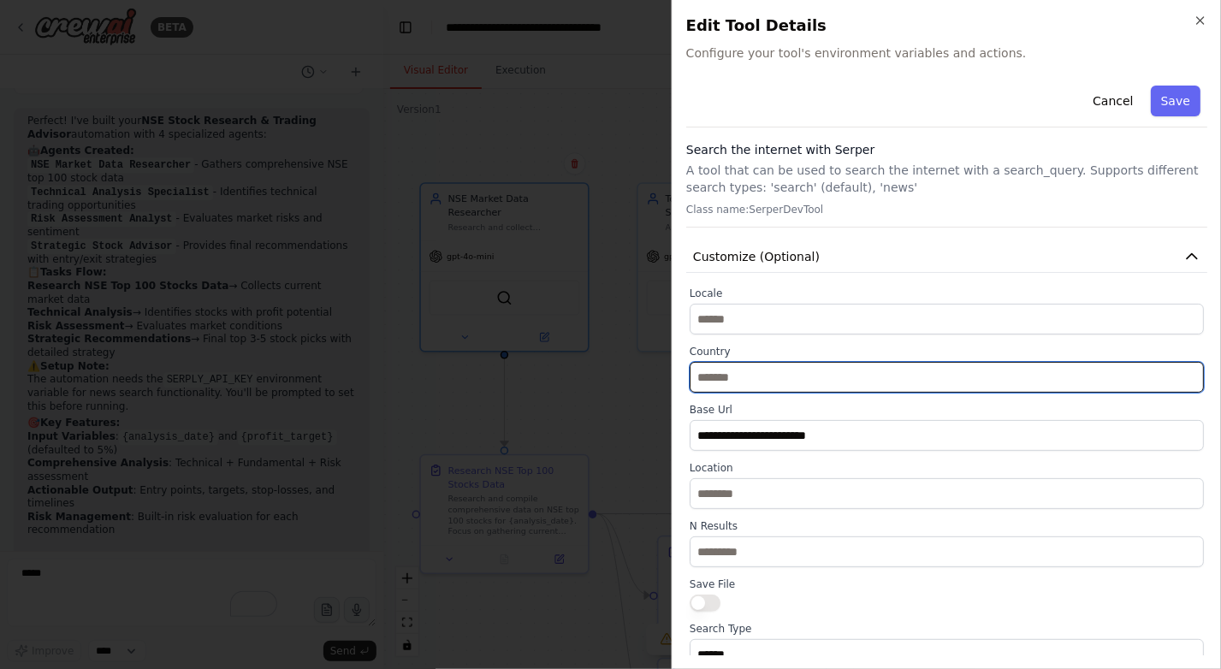
click at [788, 381] on input "text" at bounding box center [946, 377] width 514 height 31
type input "***"
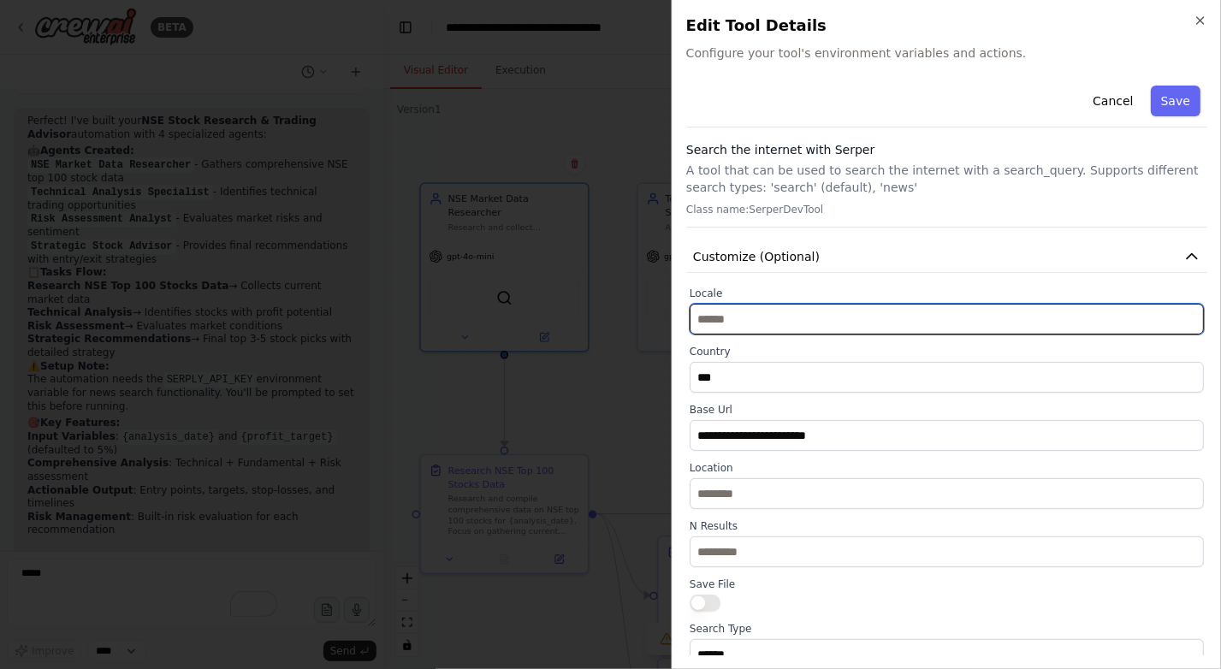
click at [762, 318] on input "text" at bounding box center [946, 319] width 514 height 31
type input "**"
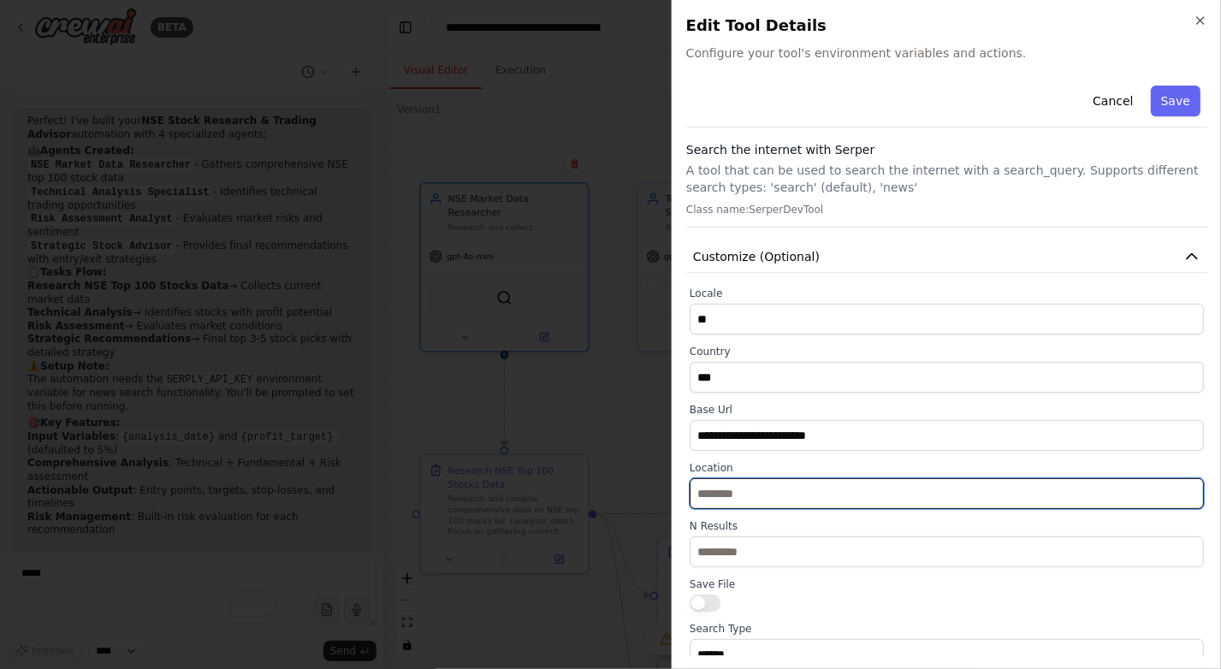
click at [726, 494] on input "text" at bounding box center [946, 493] width 514 height 31
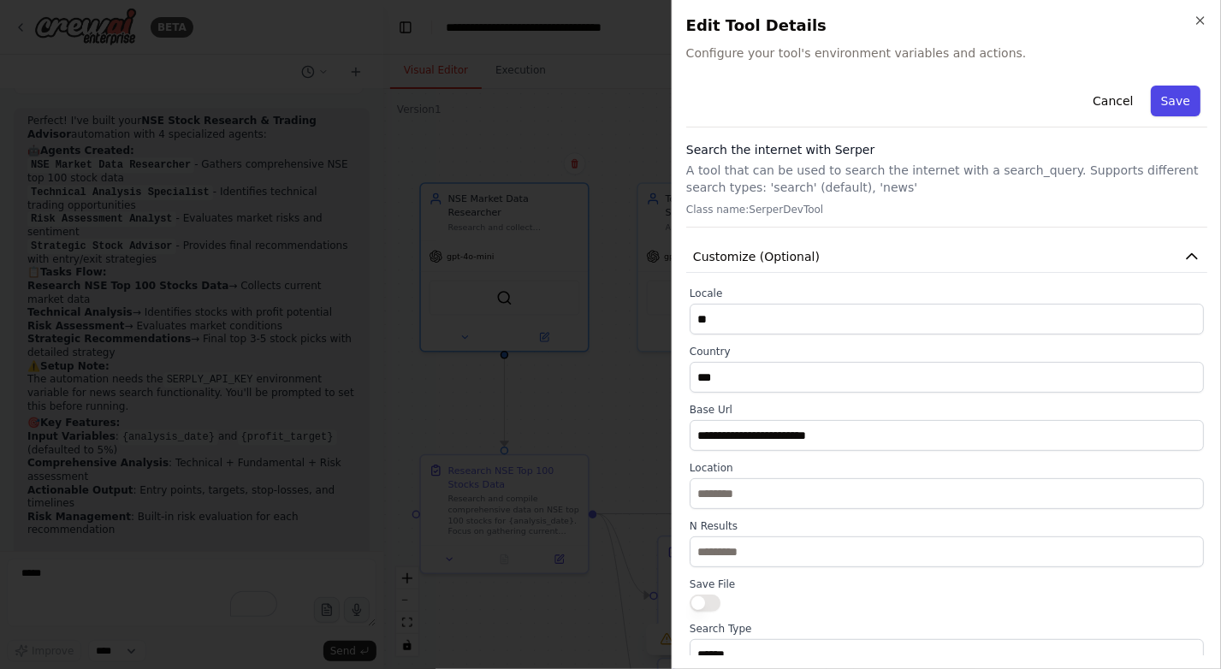
drag, startPoint x: 1169, startPoint y: 100, endPoint x: 1091, endPoint y: 201, distance: 128.0
click at [1168, 102] on button "Save" at bounding box center [1175, 101] width 50 height 31
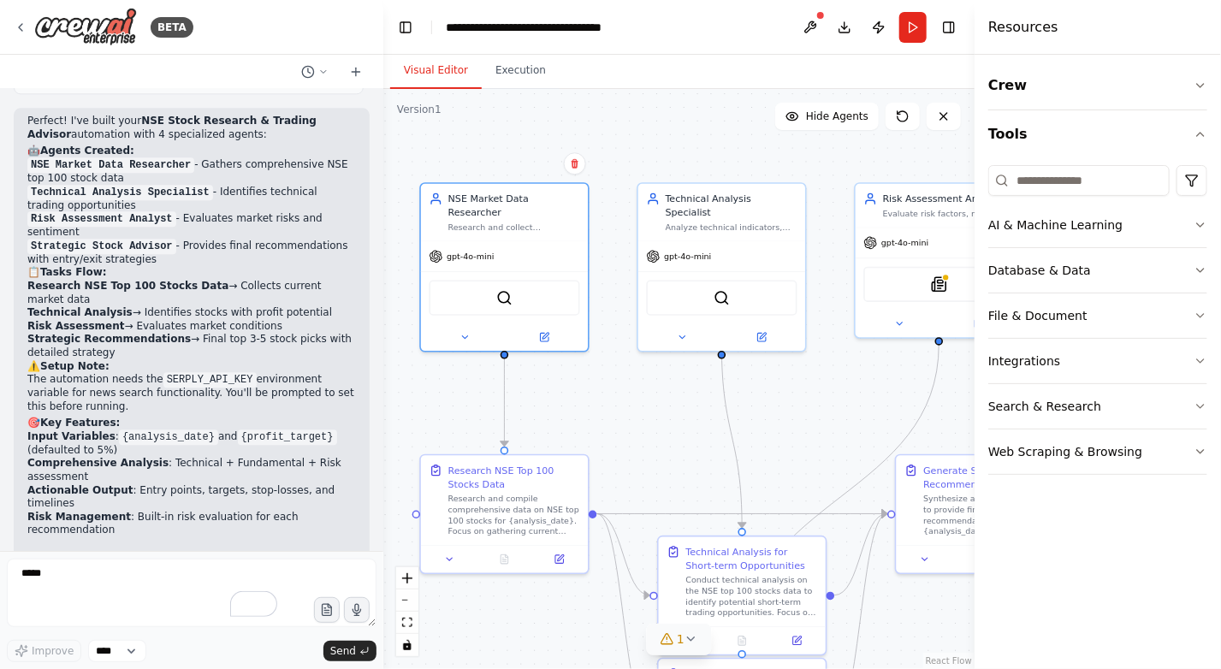
click at [678, 640] on span "1" at bounding box center [681, 638] width 8 height 17
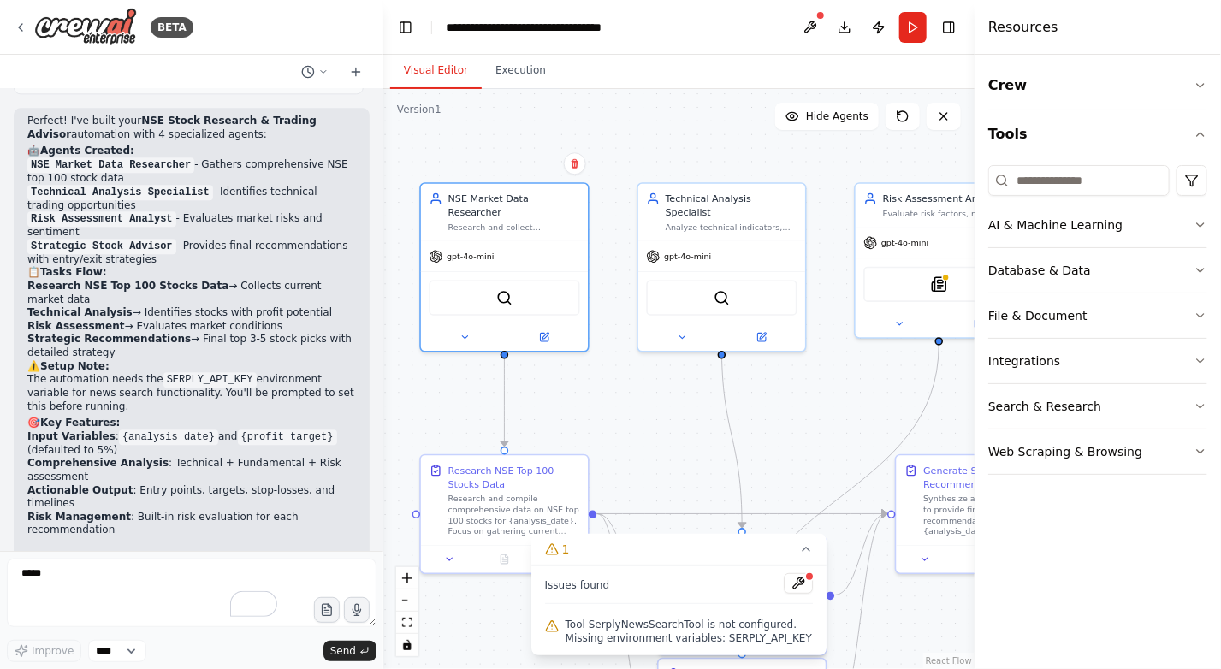
click at [684, 641] on span "Tool SerplyNewsSearchTool is not configured. Missing environment variables: SER…" at bounding box center [689, 631] width 248 height 27
click at [797, 585] on button at bounding box center [797, 583] width 29 height 21
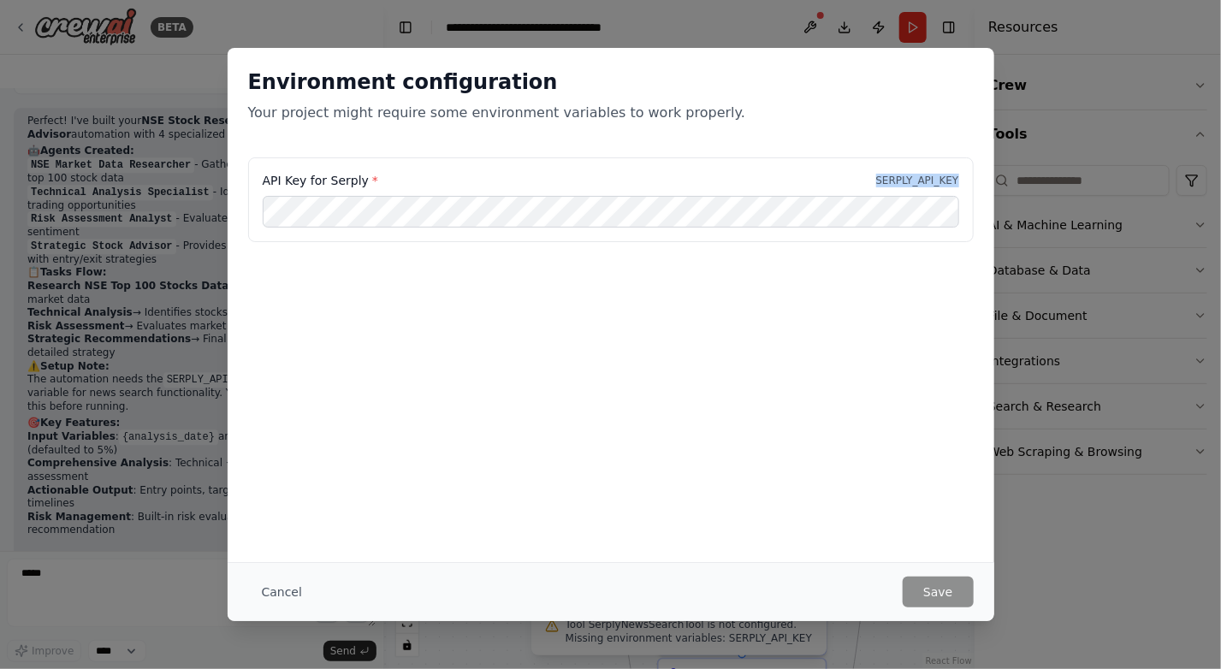
drag, startPoint x: 887, startPoint y: 175, endPoint x: 997, endPoint y: 167, distance: 110.7
click at [997, 167] on div "Environment configuration Your project might require some environment variables…" at bounding box center [610, 334] width 1221 height 669
copy p "SERPLY_API_KEY"
